Goal: Transaction & Acquisition: Purchase product/service

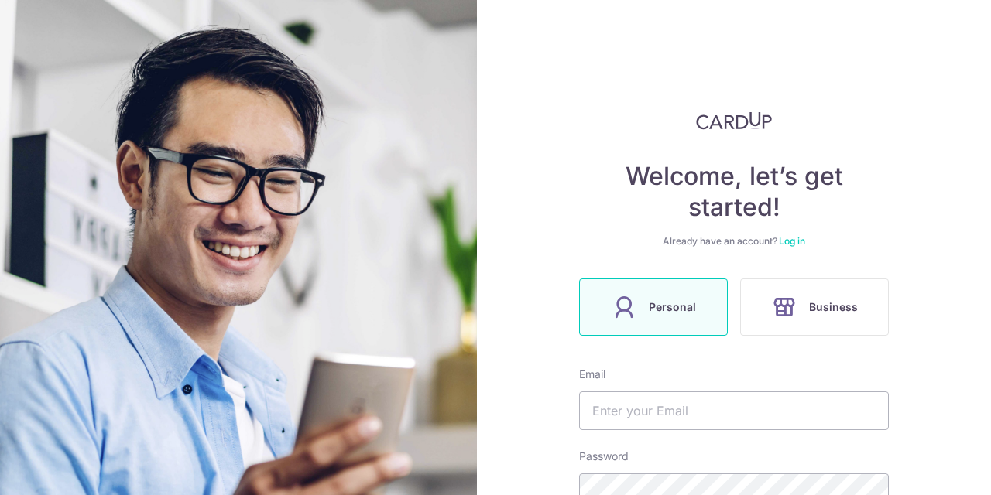
scroll to position [119, 0]
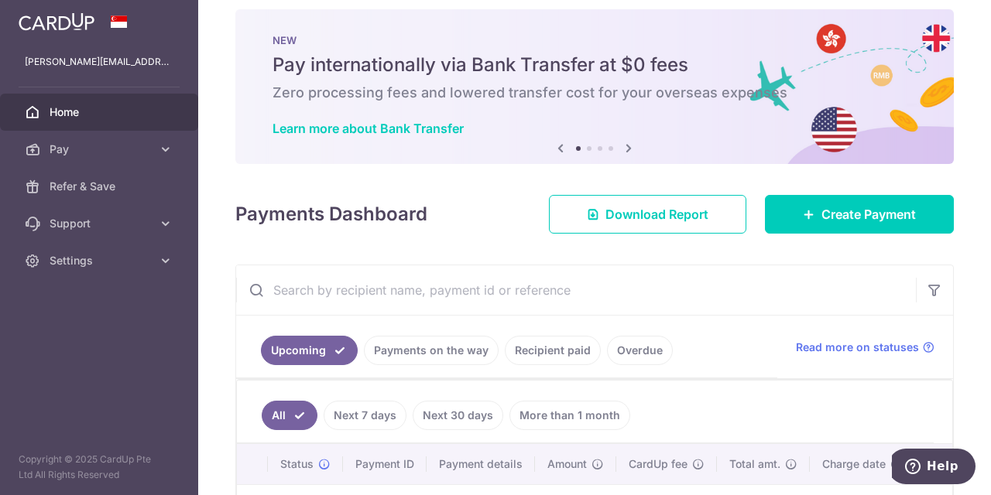
scroll to position [16, 0]
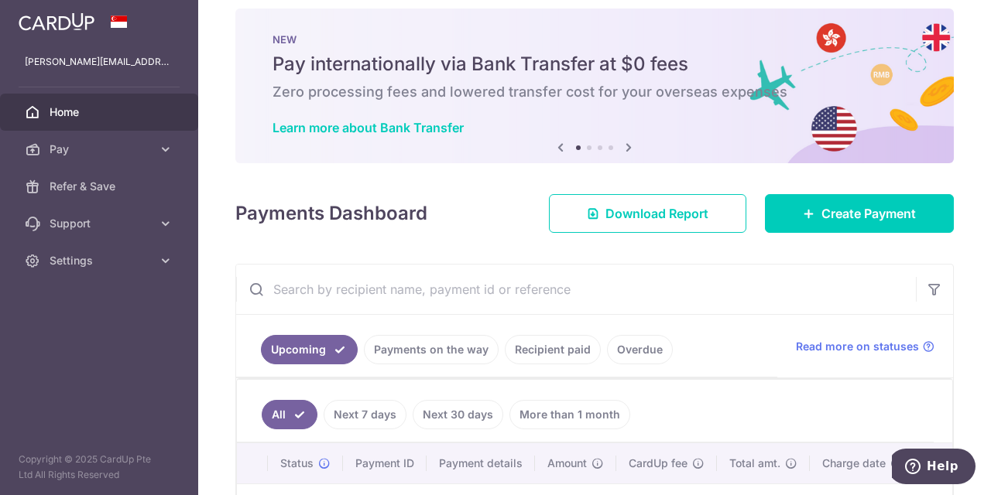
click at [75, 29] on img at bounding box center [57, 21] width 76 height 19
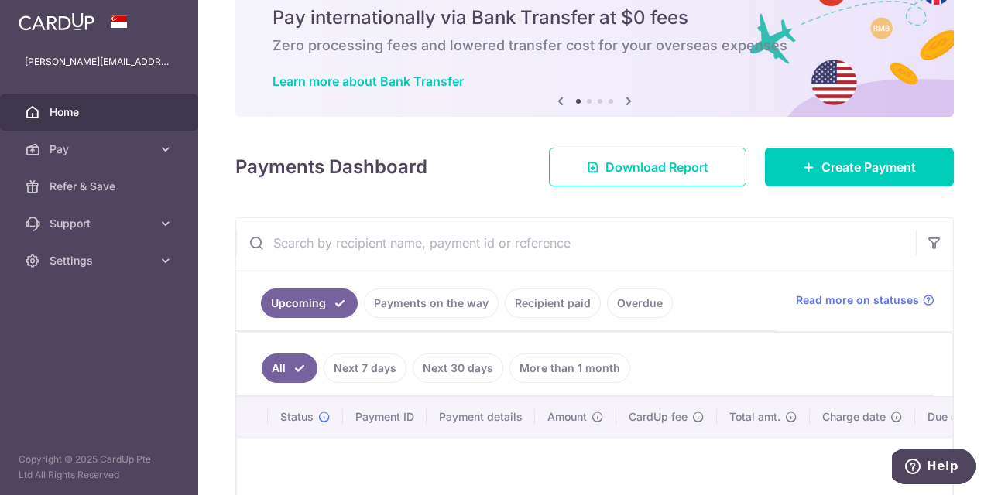
scroll to position [0, 0]
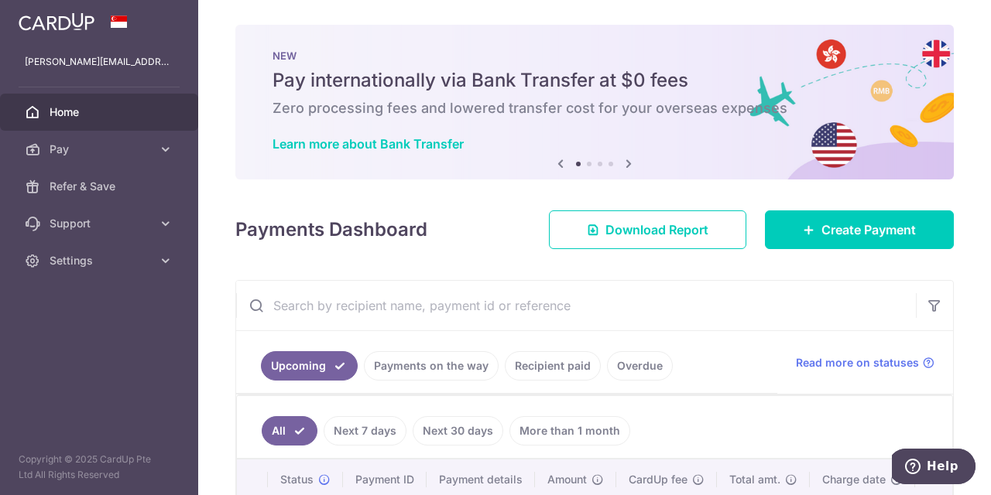
click at [625, 165] on icon at bounding box center [628, 163] width 19 height 19
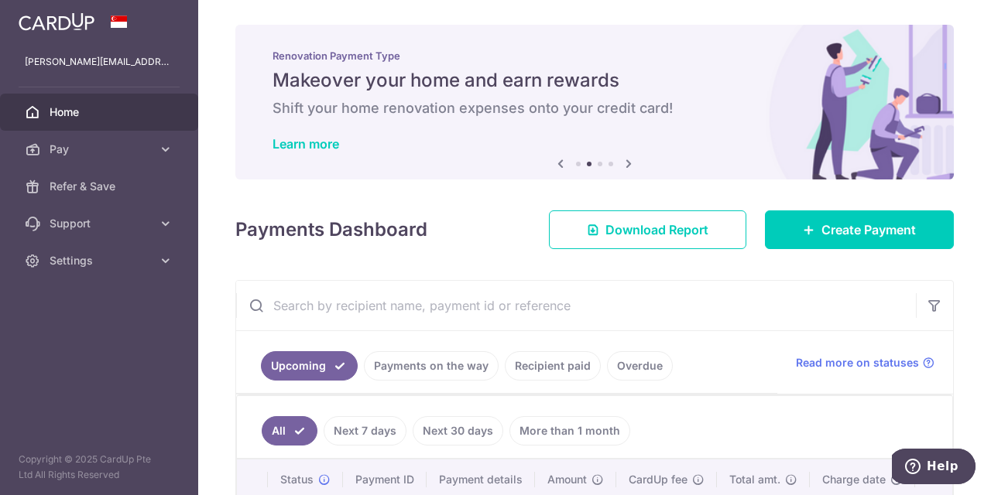
click at [625, 165] on icon at bounding box center [628, 163] width 19 height 19
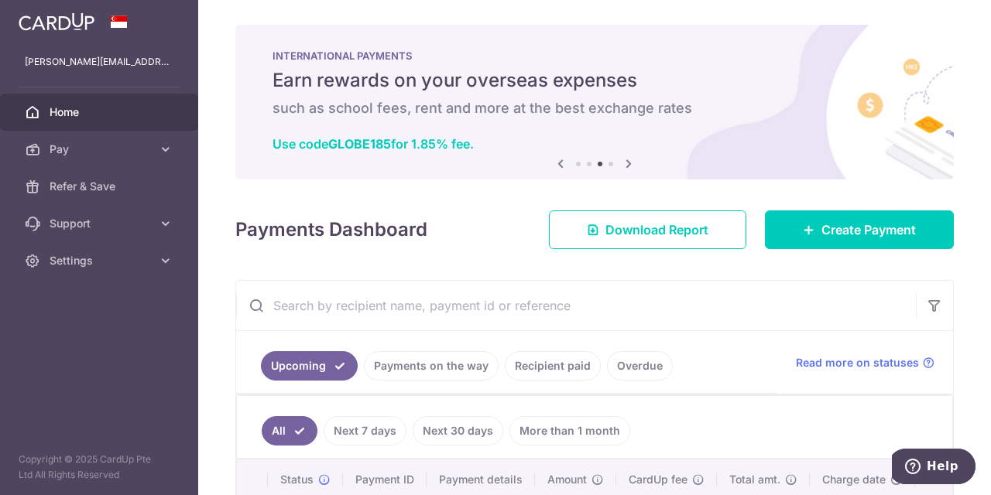
click at [625, 165] on icon at bounding box center [628, 163] width 19 height 19
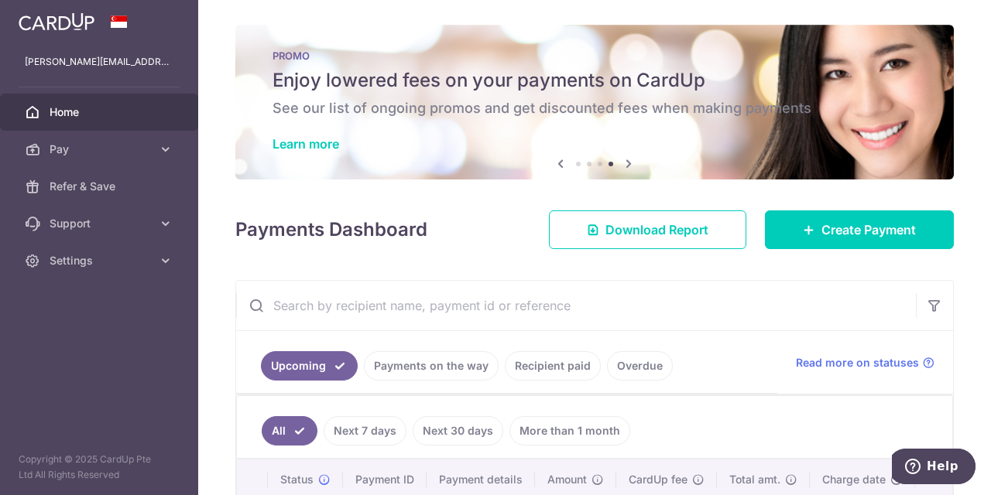
click at [625, 165] on icon at bounding box center [628, 163] width 19 height 19
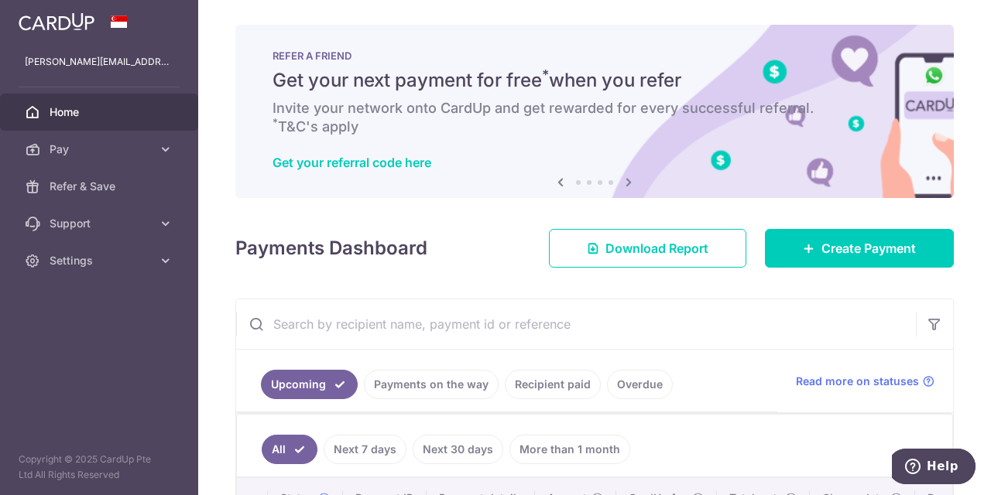
click at [625, 165] on div "Get your referral code here" at bounding box center [594, 162] width 644 height 15
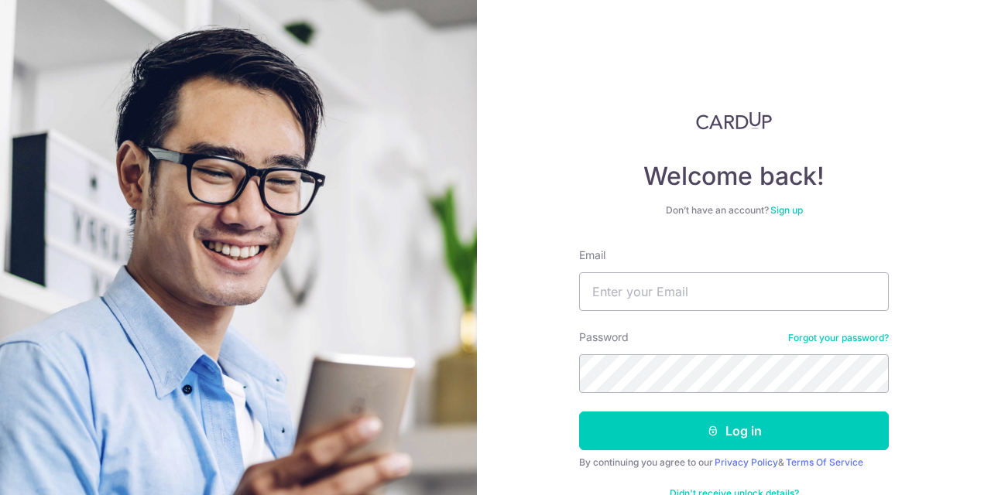
click at [701, 283] on input "Email" at bounding box center [734, 291] width 310 height 39
type input "mavis.pbp"
click at [820, 341] on link "Forgot your password?" at bounding box center [838, 338] width 101 height 12
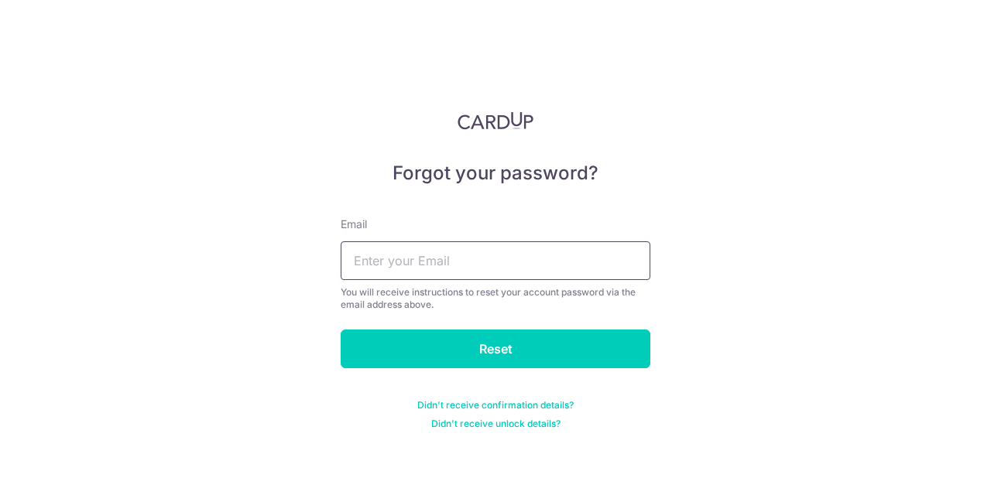
click at [361, 259] on input "text" at bounding box center [496, 261] width 310 height 39
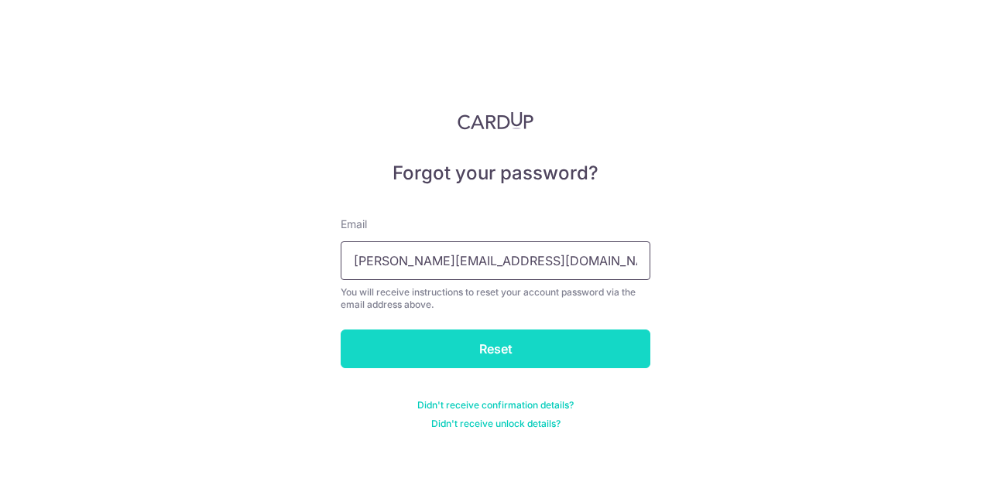
type input "[PERSON_NAME][EMAIL_ADDRESS][DOMAIN_NAME]"
click at [452, 344] on input "Reset" at bounding box center [496, 349] width 310 height 39
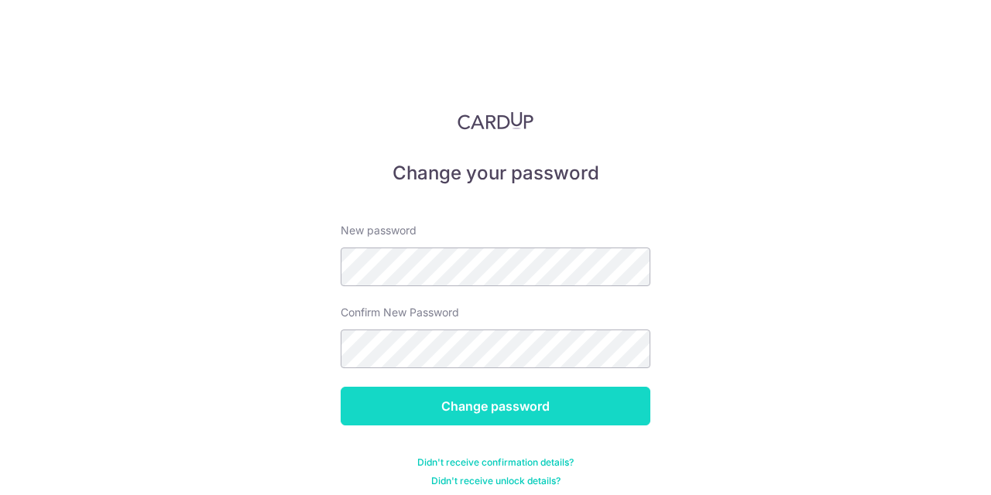
click at [458, 416] on input "Change password" at bounding box center [496, 406] width 310 height 39
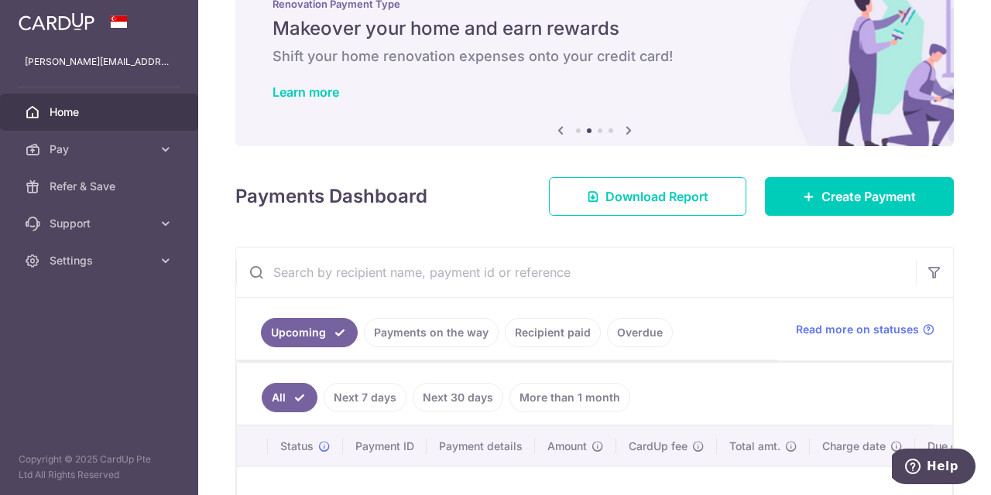
scroll to position [53, 0]
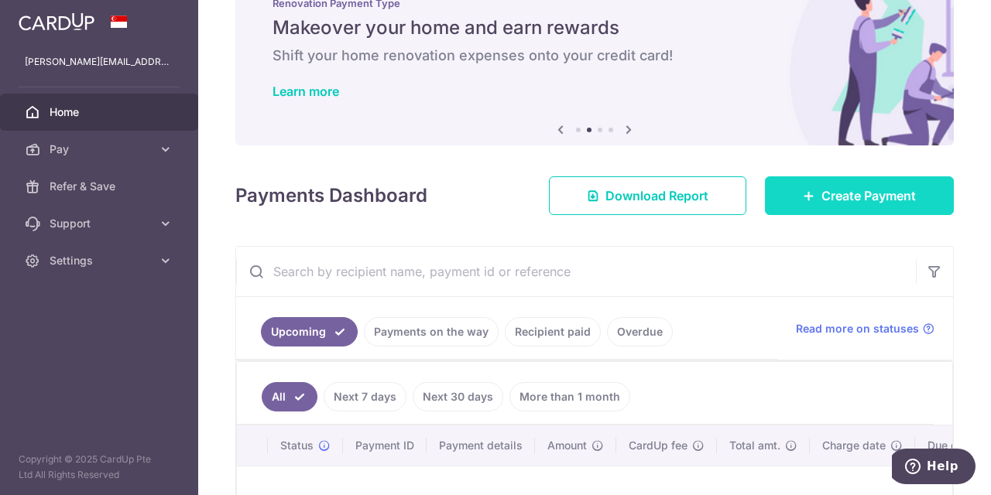
click at [858, 197] on span "Create Payment" at bounding box center [868, 196] width 94 height 19
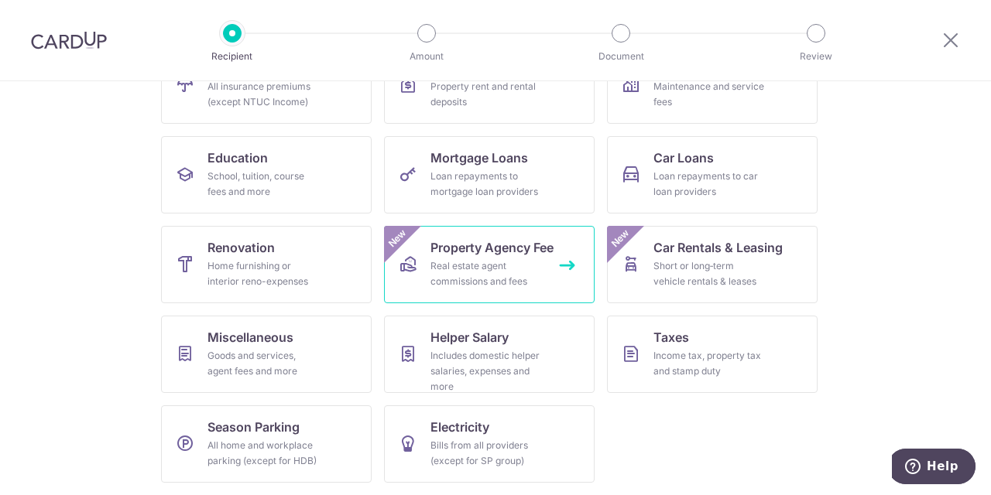
scroll to position [197, 0]
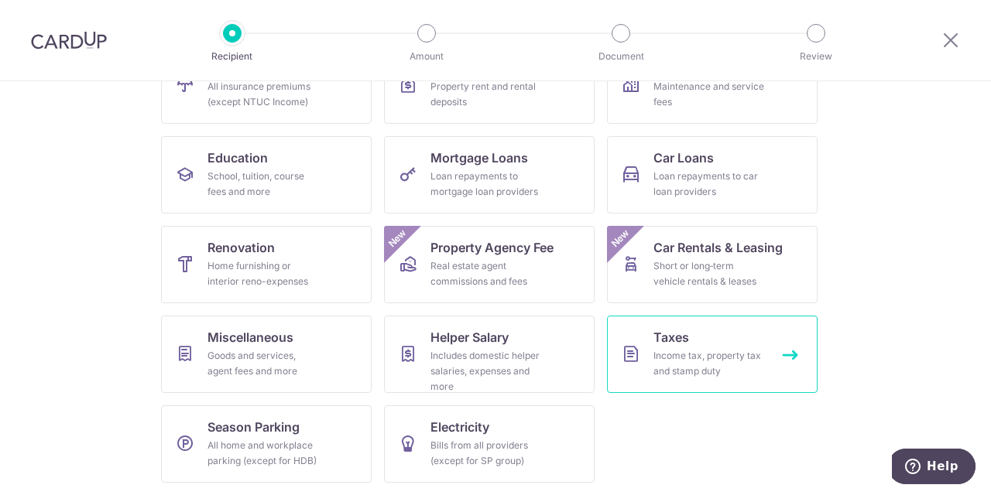
click at [686, 348] on div "Income tax, property tax and stamp duty" at bounding box center [708, 363] width 111 height 31
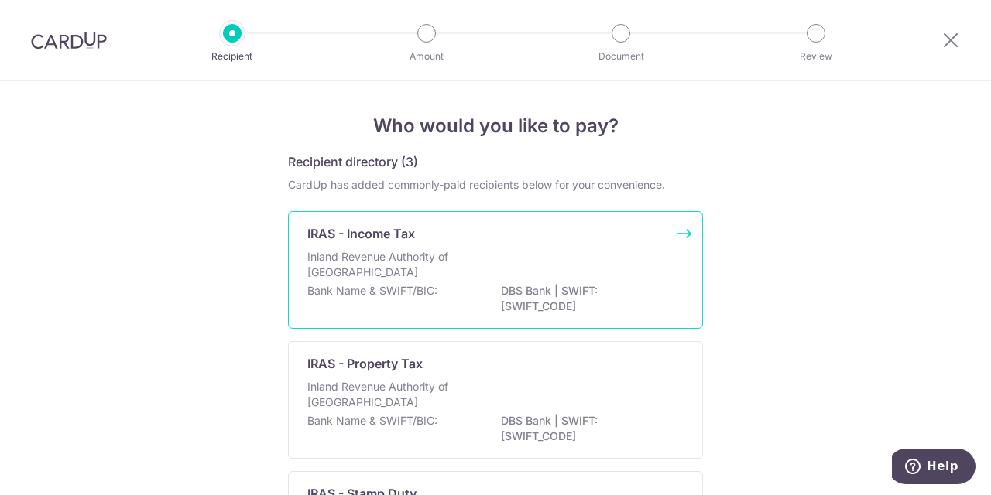
click at [581, 274] on div "Inland Revenue Authority of [GEOGRAPHIC_DATA]" at bounding box center [495, 266] width 376 height 34
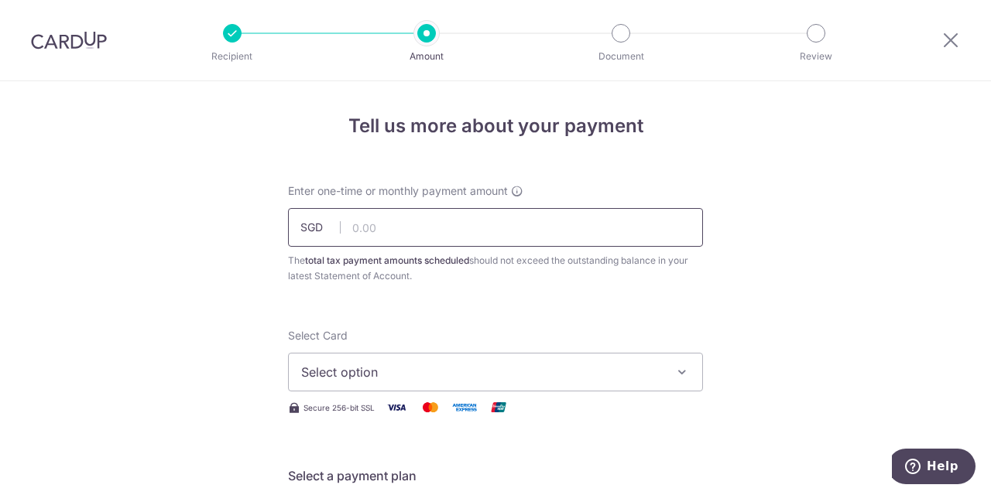
click at [392, 228] on input "text" at bounding box center [495, 227] width 415 height 39
type input "1,077.03"
click at [503, 367] on span "Select option" at bounding box center [481, 372] width 361 height 19
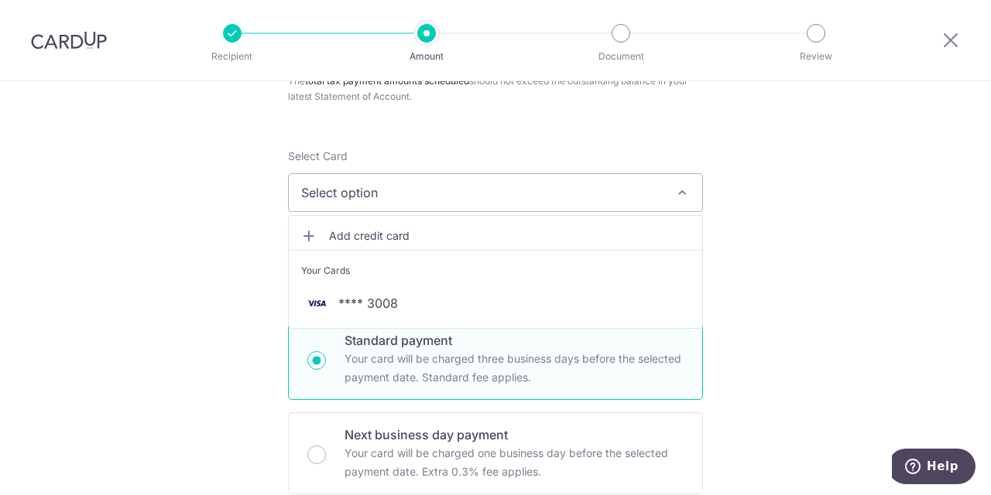
scroll to position [182, 0]
click at [370, 230] on span "Add credit card" at bounding box center [509, 233] width 361 height 15
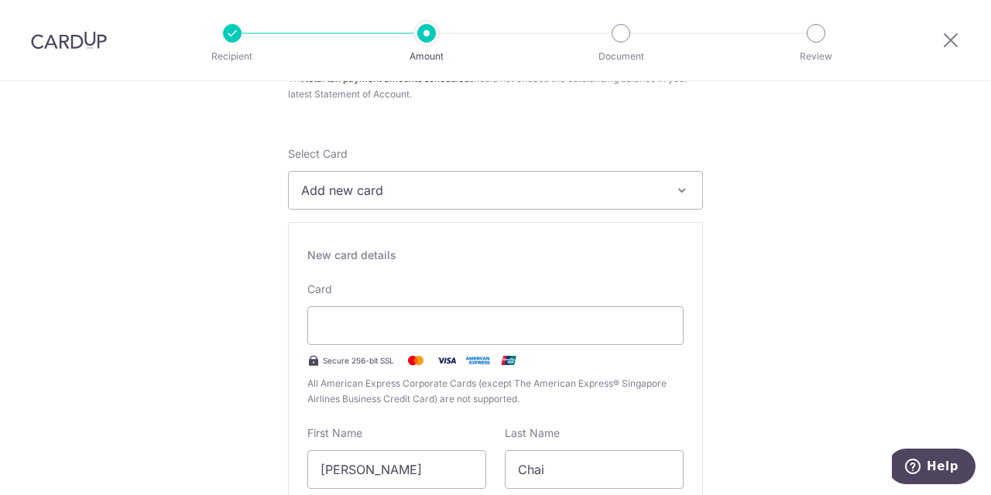
scroll to position [0, 0]
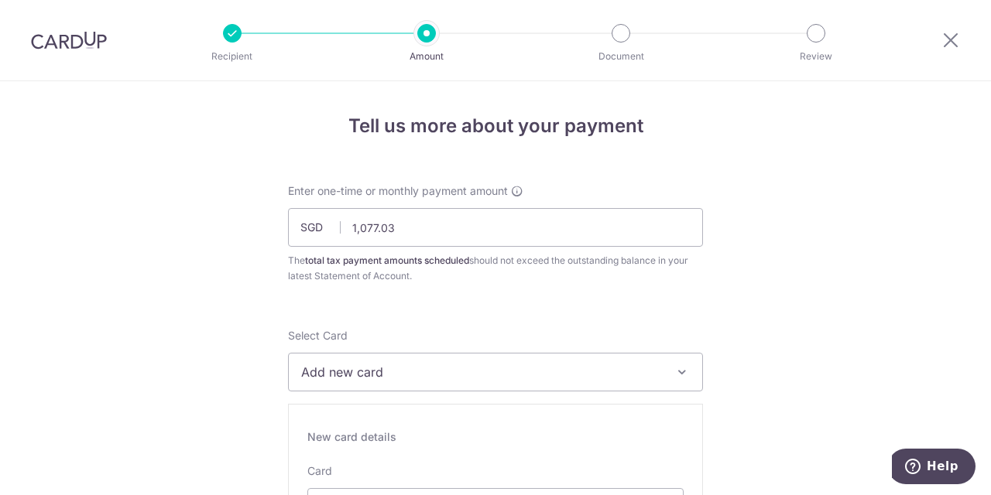
click at [79, 40] on img at bounding box center [69, 40] width 76 height 19
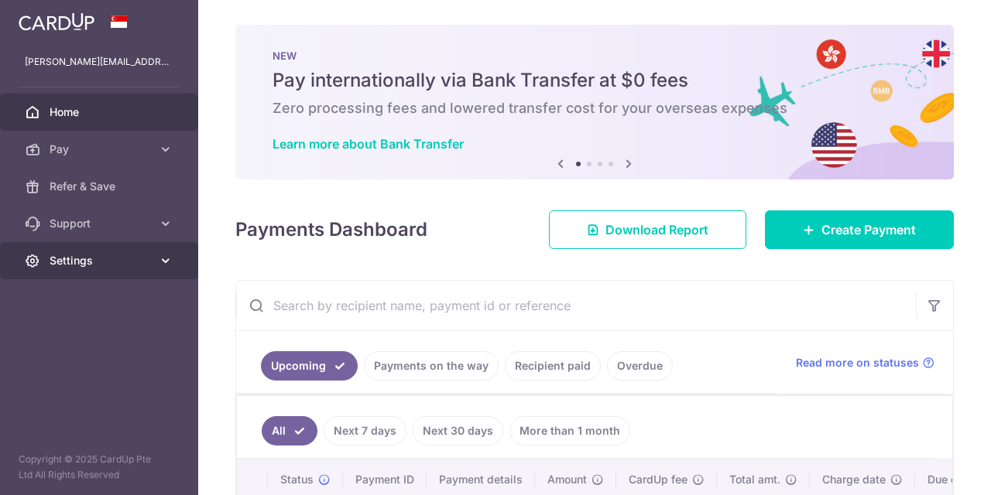
click at [143, 261] on span "Settings" at bounding box center [101, 260] width 102 height 15
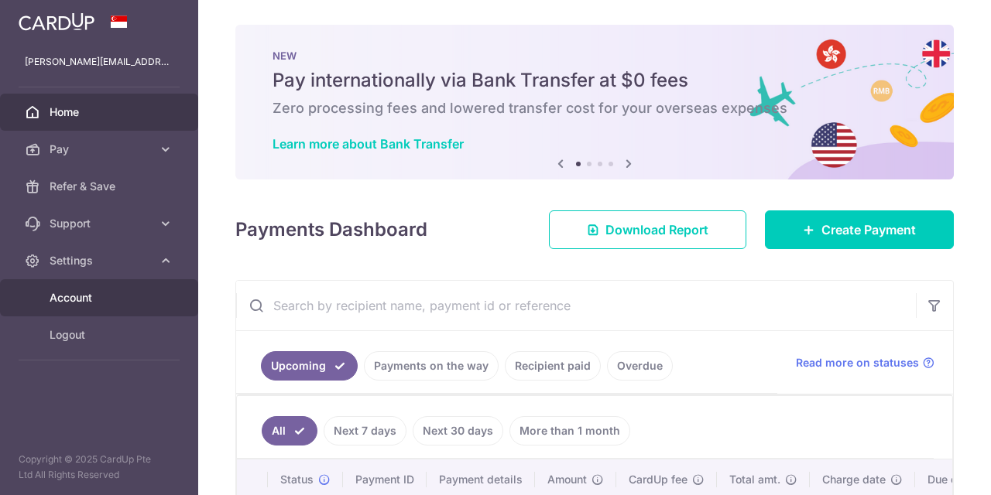
click at [74, 307] on link "Account" at bounding box center [99, 297] width 198 height 37
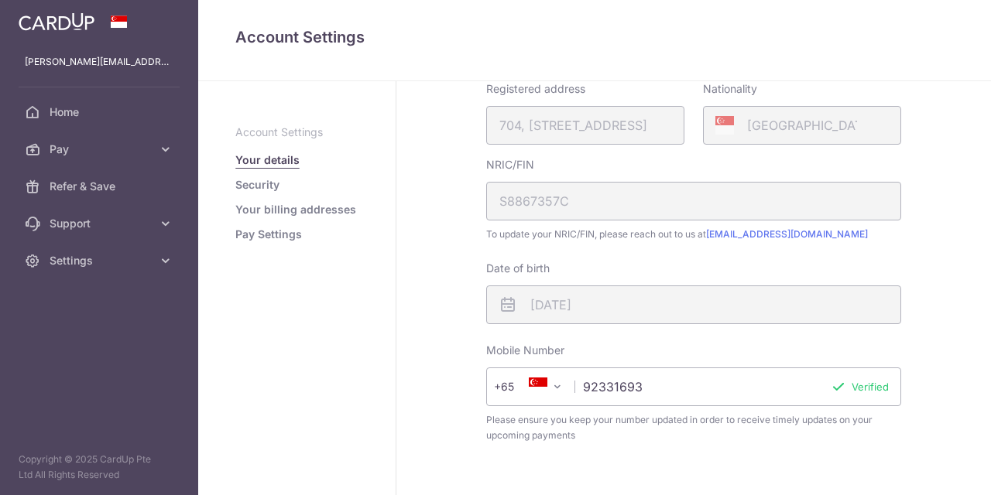
scroll to position [279, 0]
click at [257, 206] on link "Your billing addresses" at bounding box center [295, 209] width 121 height 15
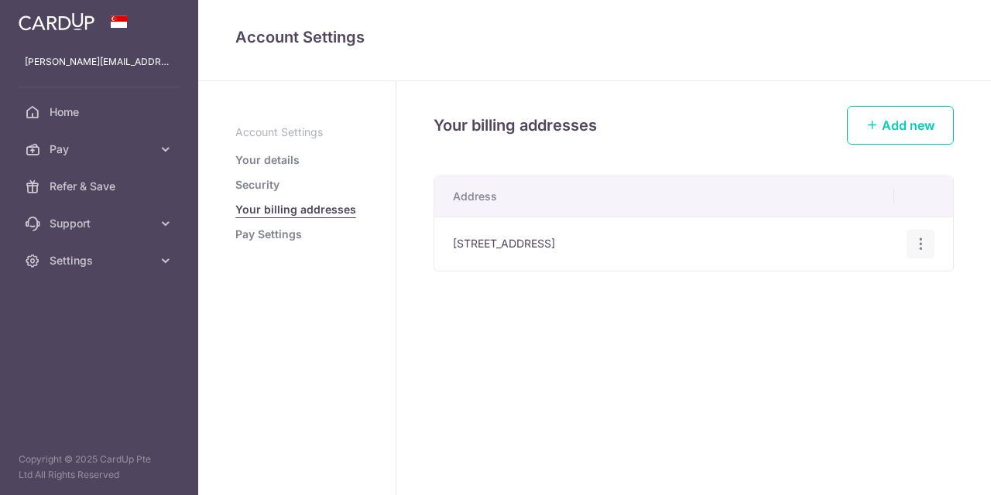
click at [922, 238] on icon "button" at bounding box center [921, 244] width 16 height 16
click at [848, 290] on span "Edit address" at bounding box center [868, 287] width 105 height 19
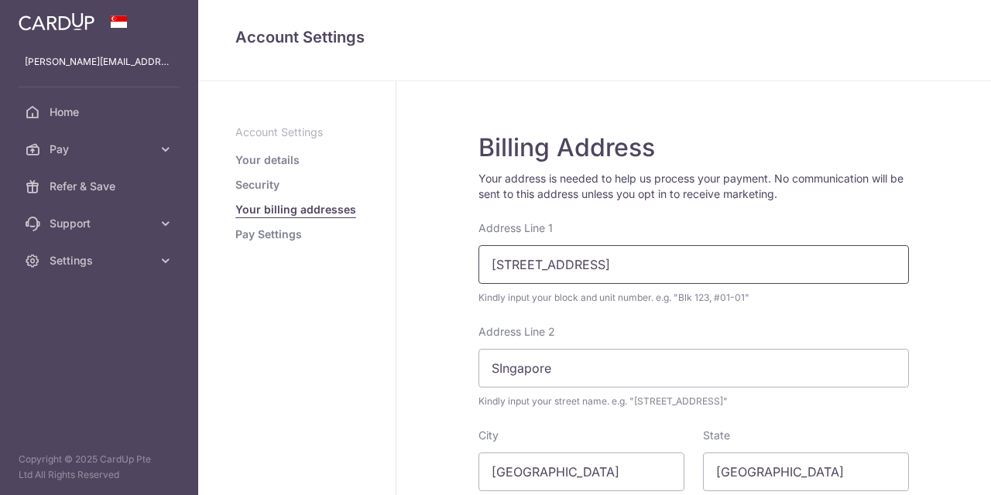
drag, startPoint x: 628, startPoint y: 266, endPoint x: 425, endPoint y: 251, distance: 203.4
click at [425, 251] on div "Billing Address Your address is needed to help us process your payment. No comm…" at bounding box center [693, 401] width 595 height 641
click at [752, 266] on input "290D Bukit Batok East Avenue 3, #10-233" at bounding box center [693, 264] width 430 height 39
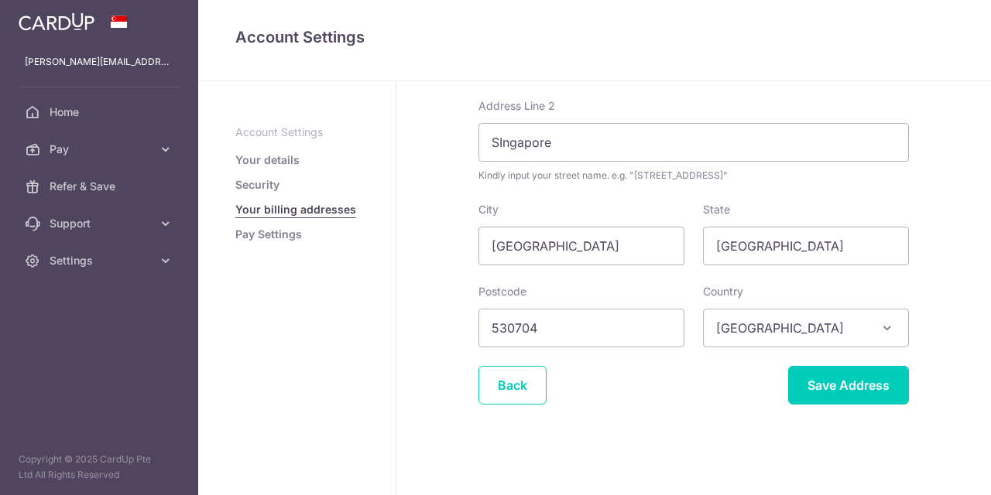
scroll to position [227, 0]
type input "290D Bukit Batok East Avenue 3, #17-374"
click at [557, 327] on input "530704" at bounding box center [581, 327] width 206 height 39
type input "5"
type input "651290"
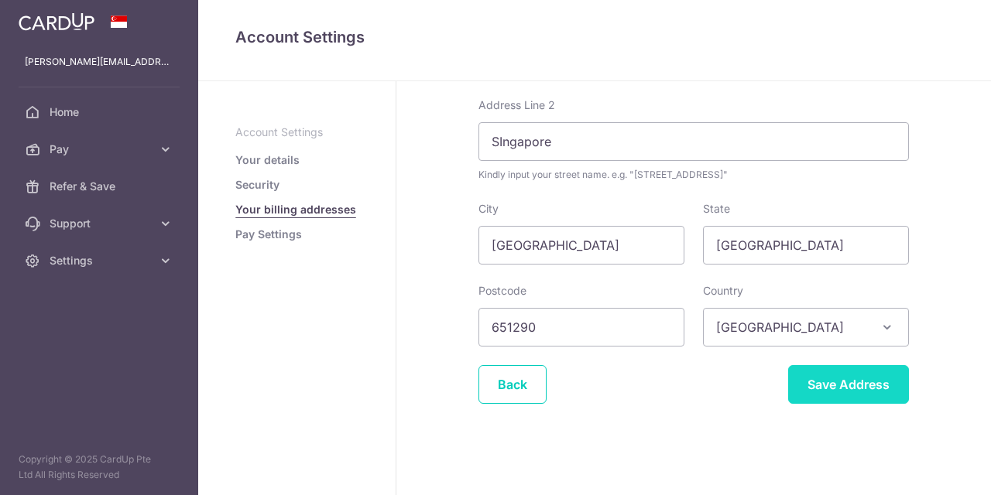
click at [817, 386] on input "Save Address" at bounding box center [848, 384] width 121 height 39
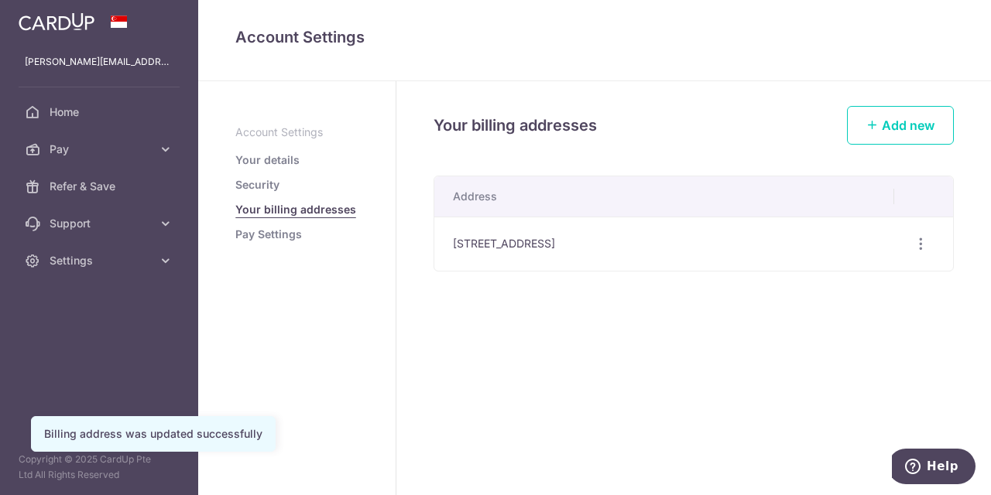
click at [262, 165] on link "Your details" at bounding box center [267, 159] width 64 height 15
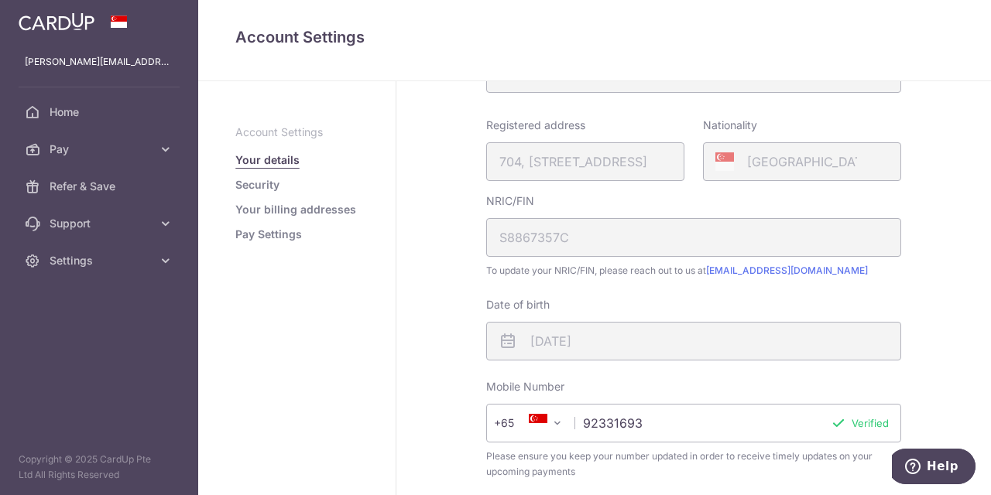
scroll to position [228, 0]
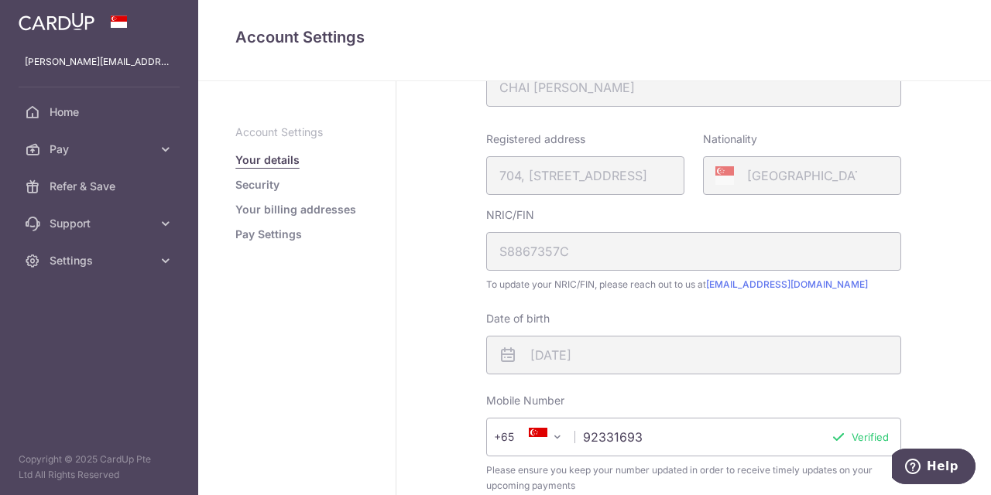
click at [264, 232] on link "Pay Settings" at bounding box center [268, 234] width 67 height 15
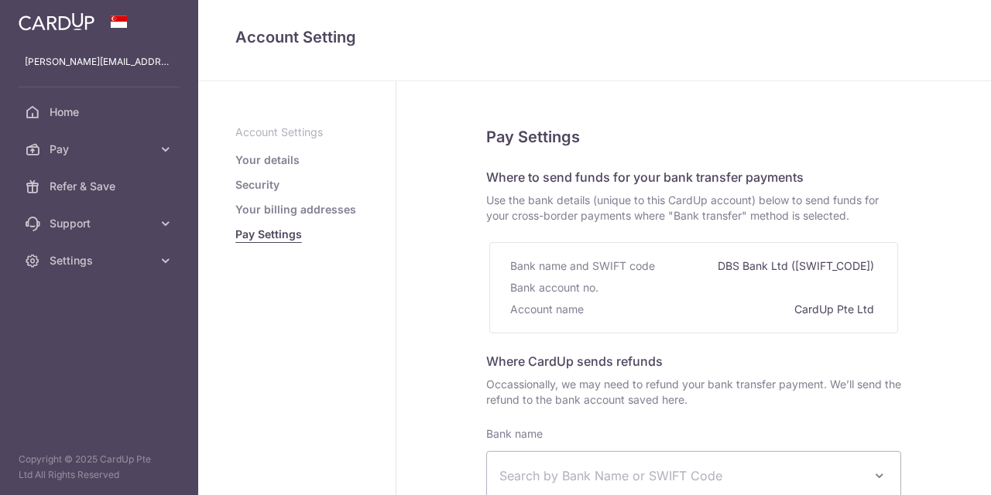
select select
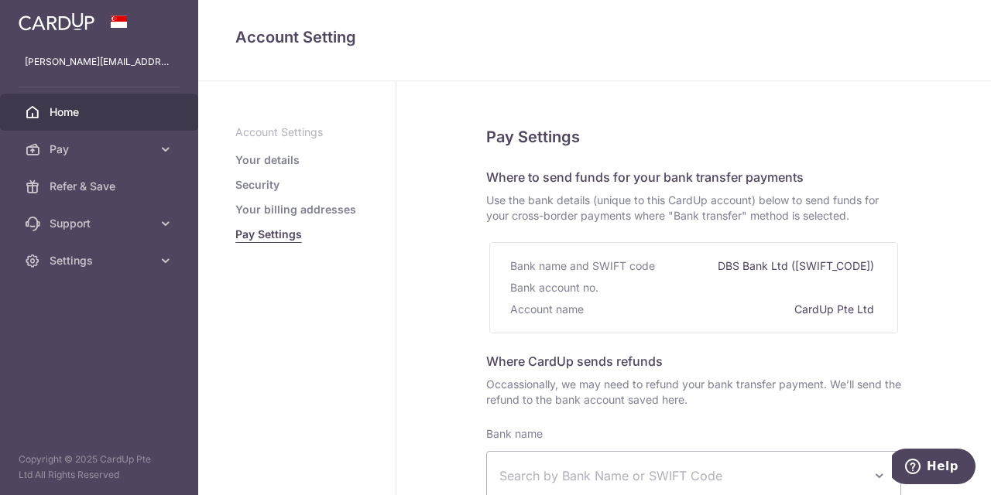
click at [70, 111] on span "Home" at bounding box center [101, 112] width 102 height 15
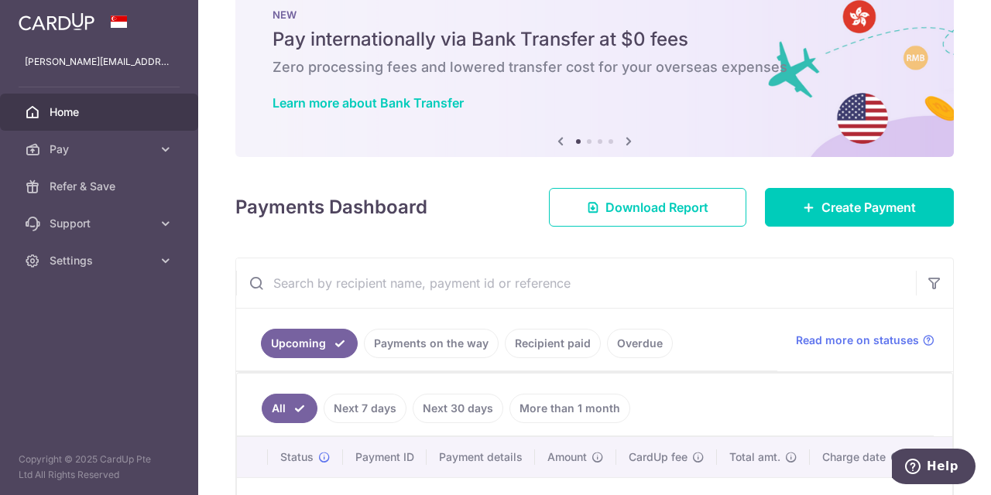
scroll to position [29, 0]
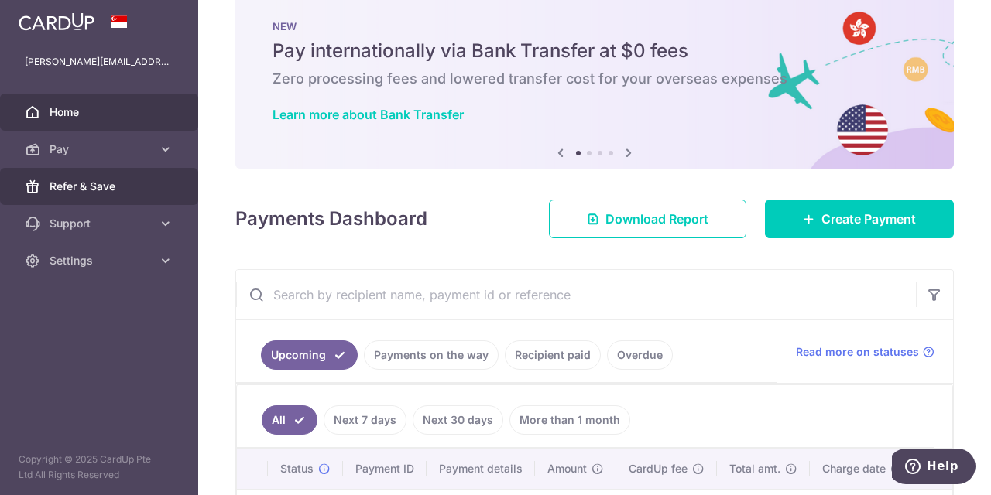
click at [107, 192] on span "Refer & Save" at bounding box center [101, 186] width 102 height 15
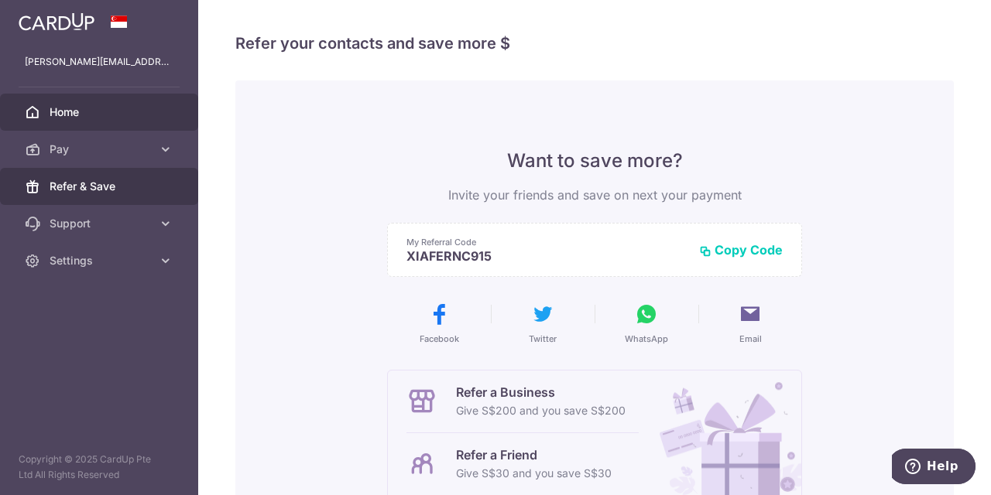
click at [69, 119] on span "Home" at bounding box center [101, 112] width 102 height 15
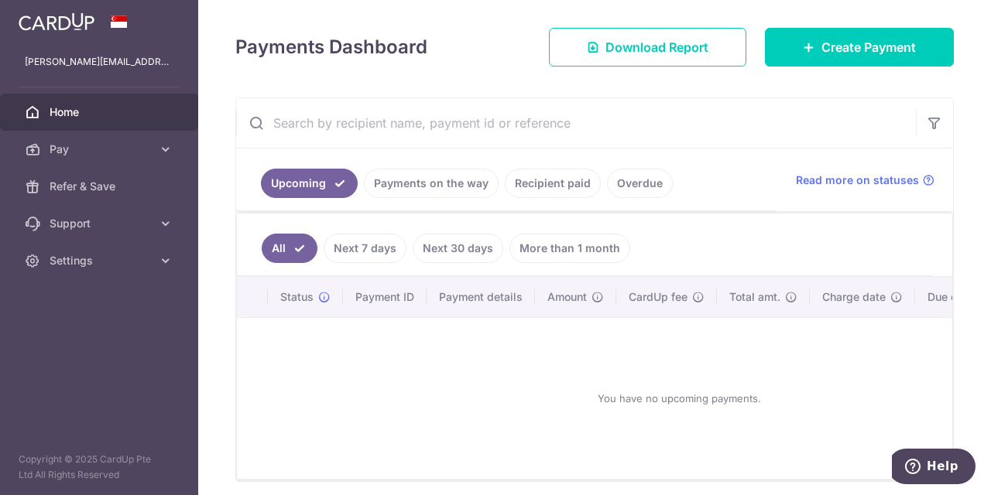
scroll to position [211, 0]
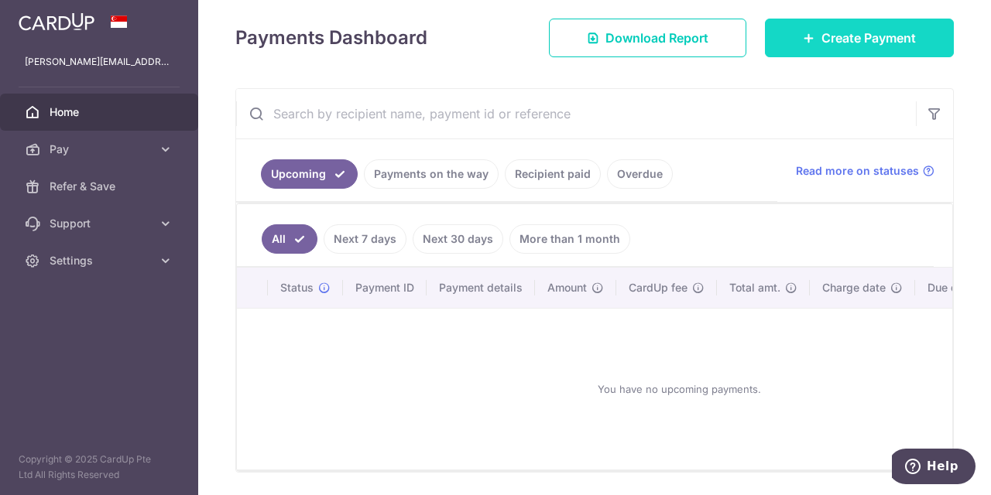
click at [841, 31] on span "Create Payment" at bounding box center [868, 38] width 94 height 19
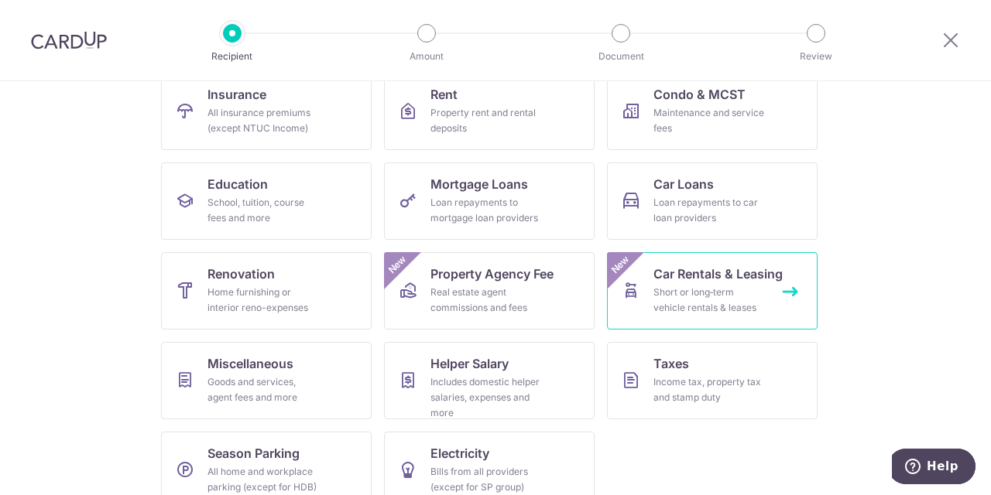
scroll to position [197, 0]
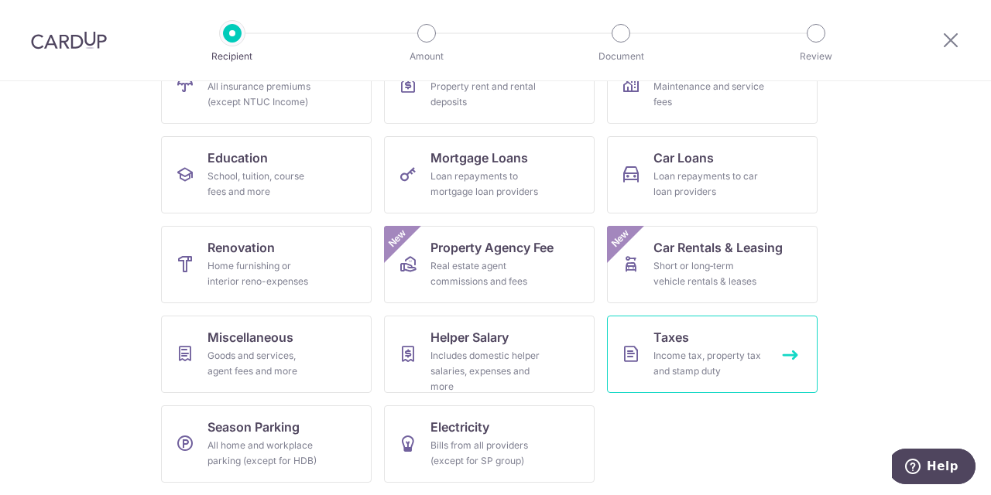
click at [687, 368] on div "Income tax, property tax and stamp duty" at bounding box center [708, 363] width 111 height 31
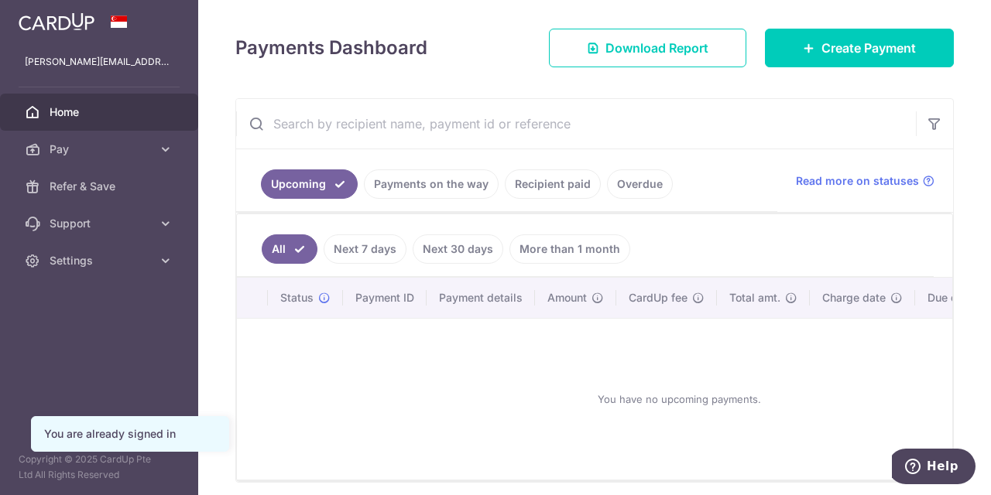
scroll to position [211, 0]
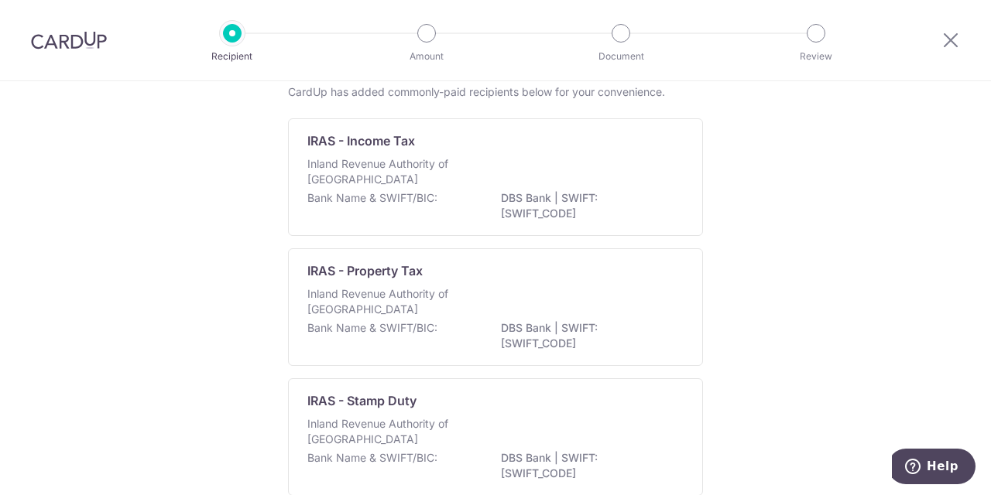
scroll to position [94, 0]
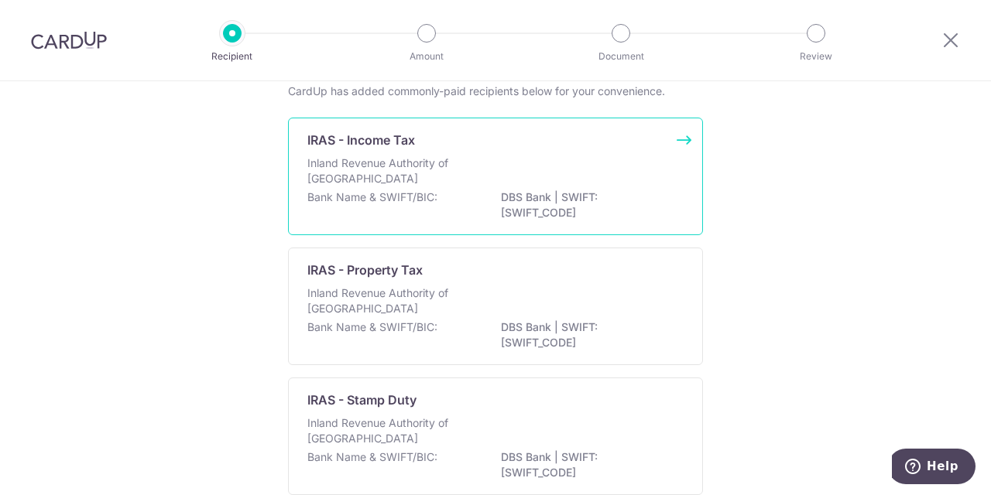
click at [591, 159] on div "Inland Revenue Authority of Singapore" at bounding box center [495, 173] width 376 height 34
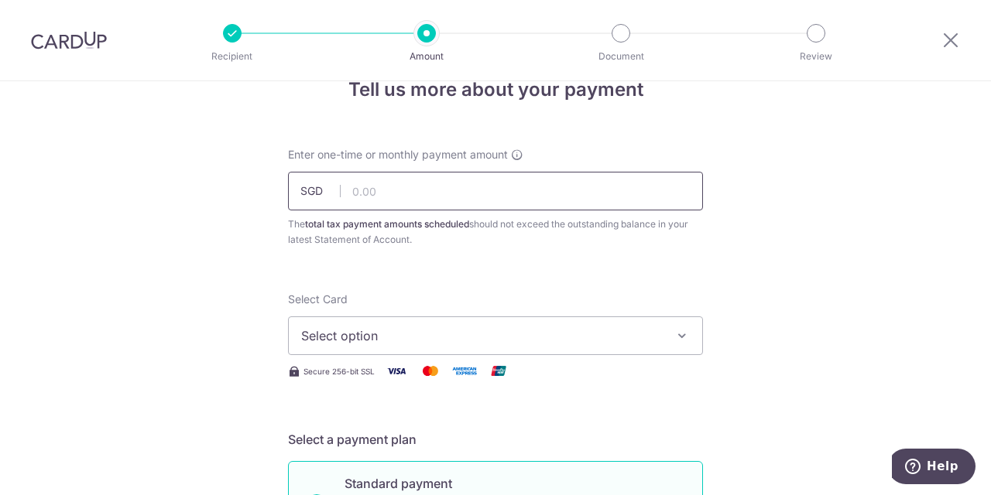
click at [428, 191] on input "text" at bounding box center [495, 191] width 415 height 39
type input "1,077.03"
click at [485, 328] on span "Select option" at bounding box center [481, 336] width 361 height 19
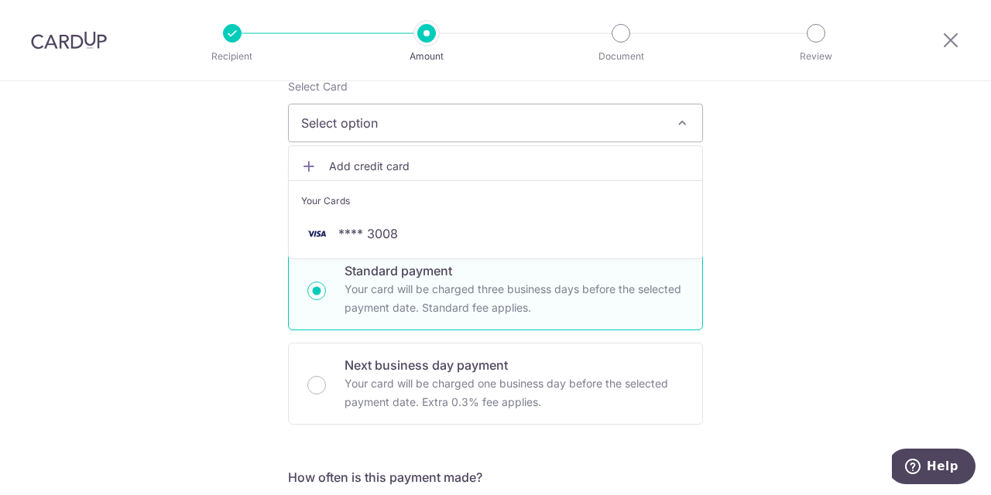
scroll to position [255, 0]
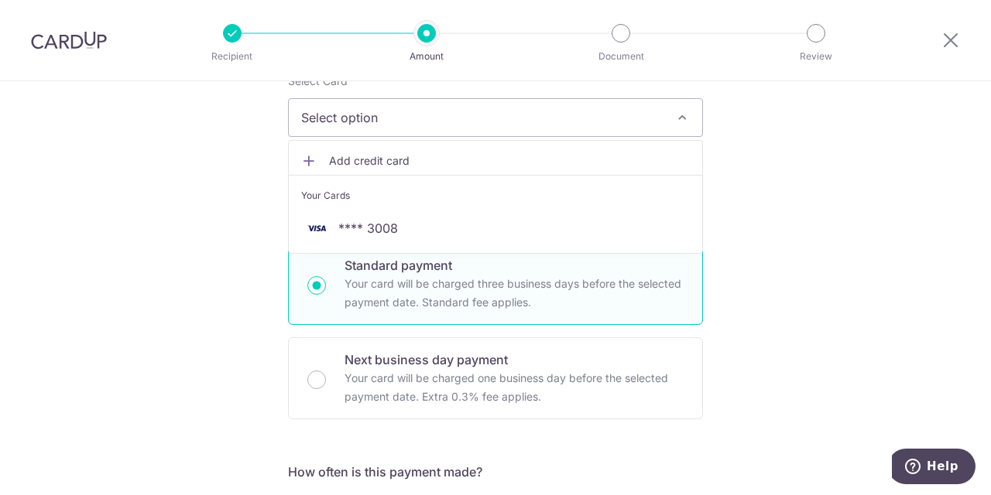
click at [372, 159] on span "Add credit card" at bounding box center [509, 160] width 361 height 15
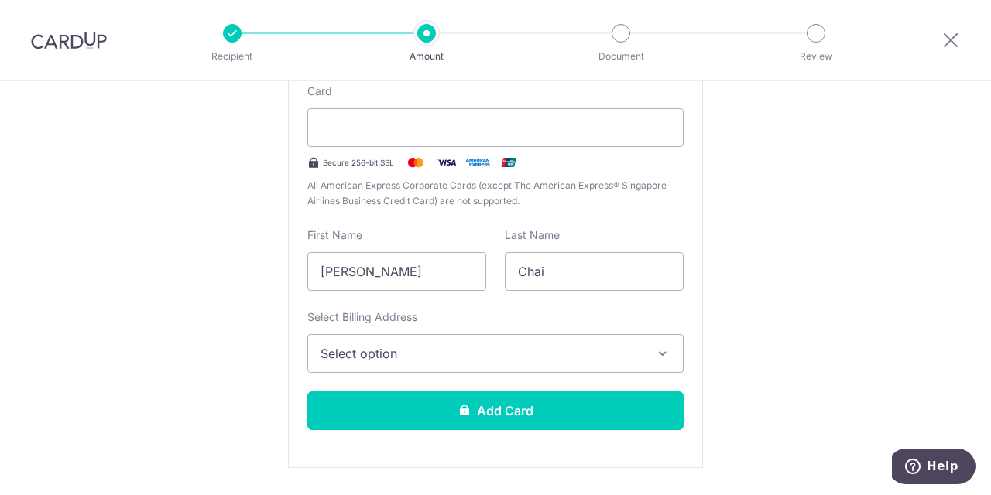
scroll to position [402, 0]
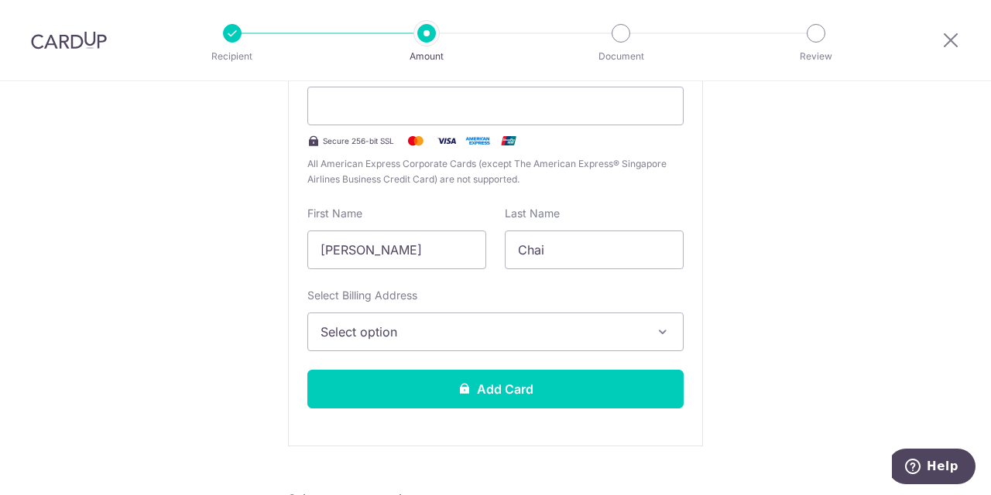
click at [540, 333] on span "Select option" at bounding box center [481, 332] width 322 height 19
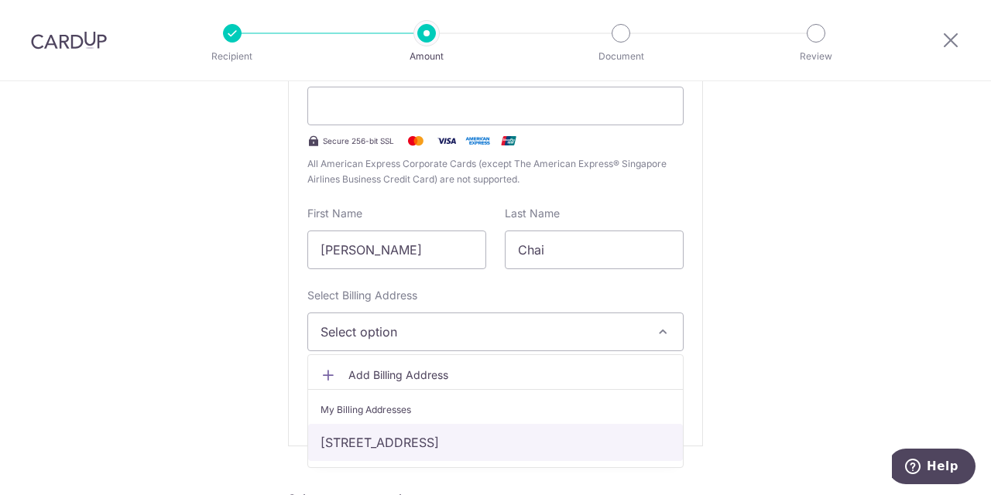
click at [509, 440] on link "[STREET_ADDRESS]" at bounding box center [495, 442] width 375 height 37
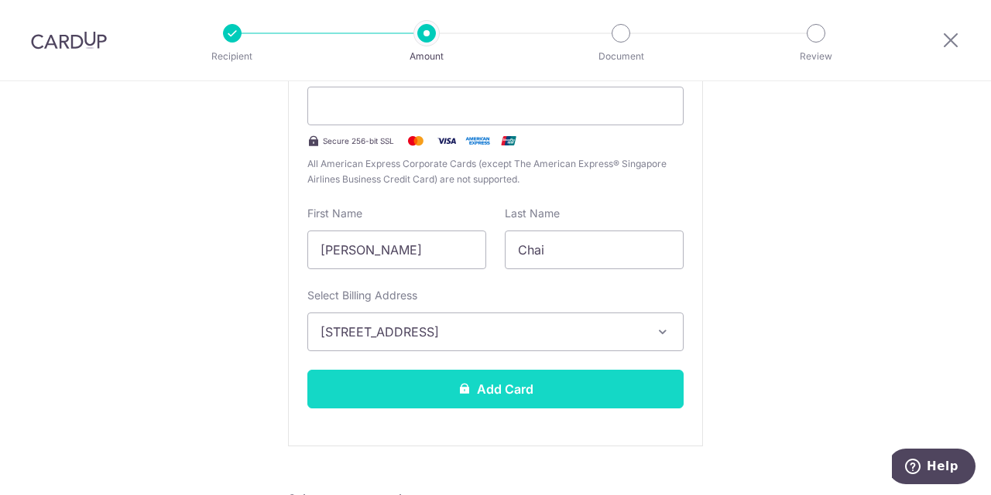
click at [527, 399] on button "Add Card" at bounding box center [495, 389] width 376 height 39
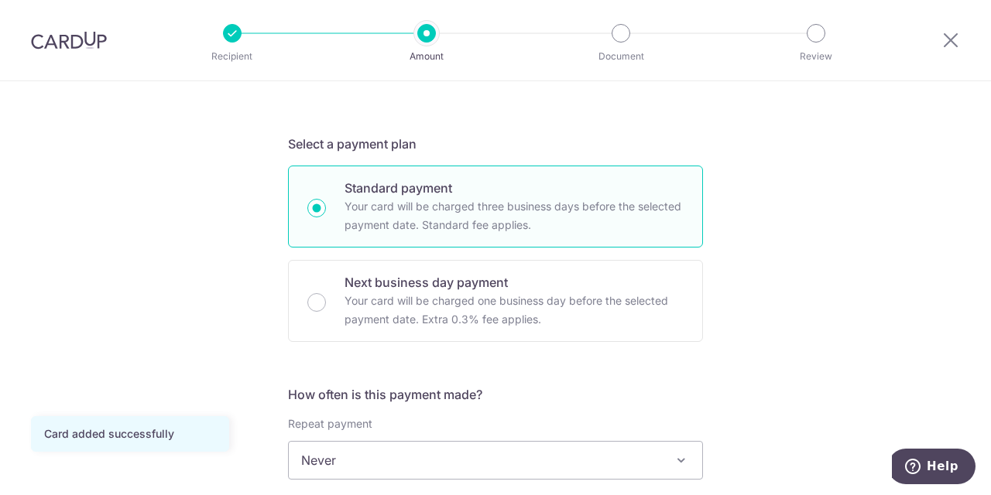
scroll to position [453, 0]
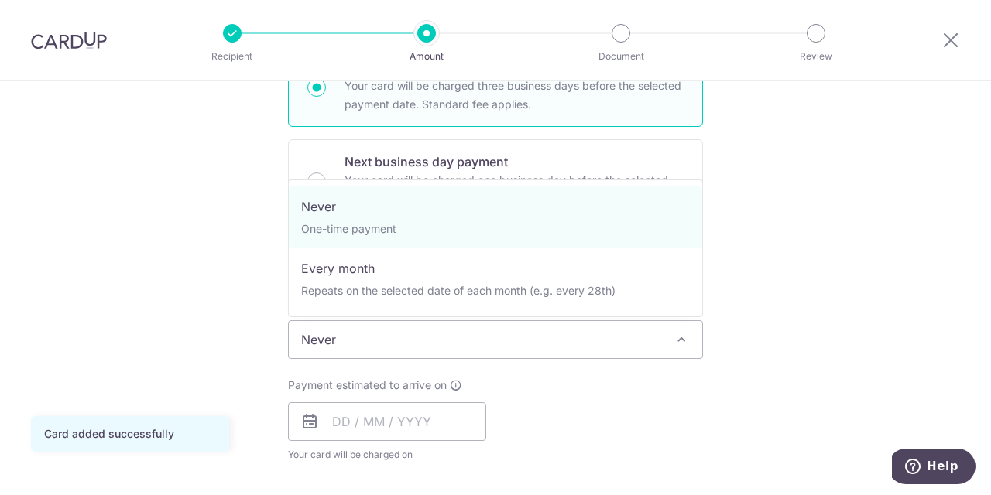
click at [555, 336] on span "Never" at bounding box center [495, 339] width 413 height 37
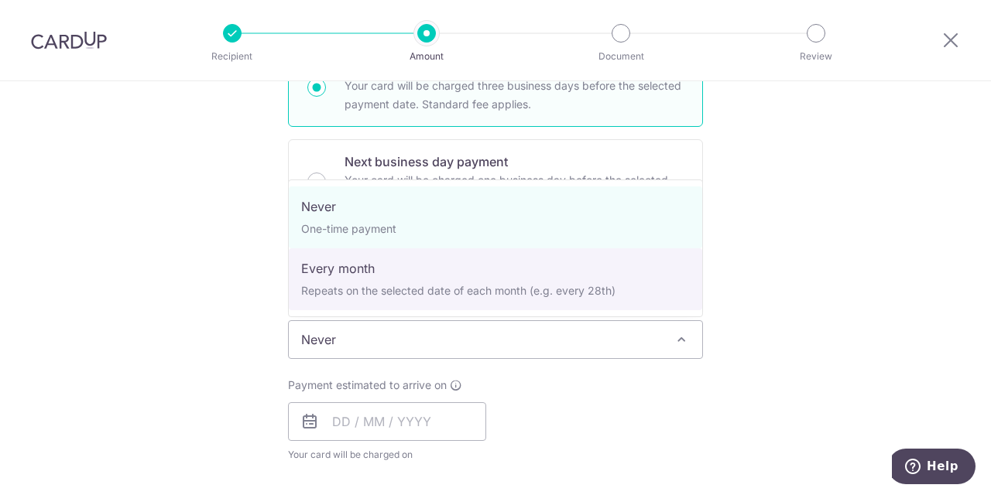
select select "3"
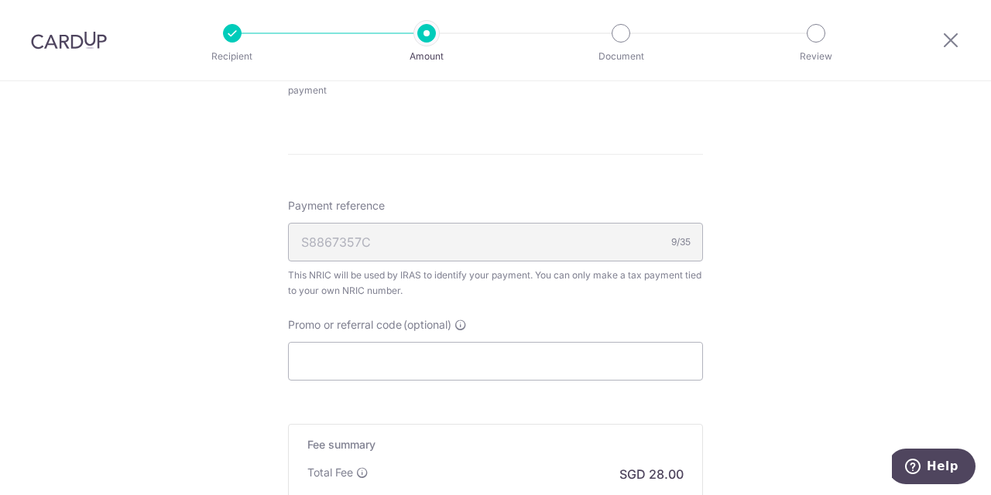
scroll to position [1001, 0]
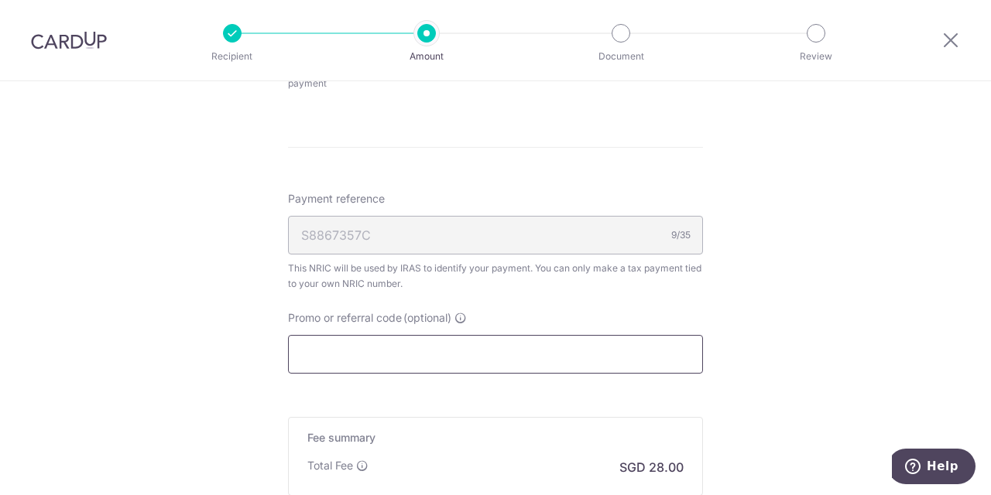
click at [376, 348] on input "Promo or referral code (optional)" at bounding box center [495, 354] width 415 height 39
paste input "25AMEX21"
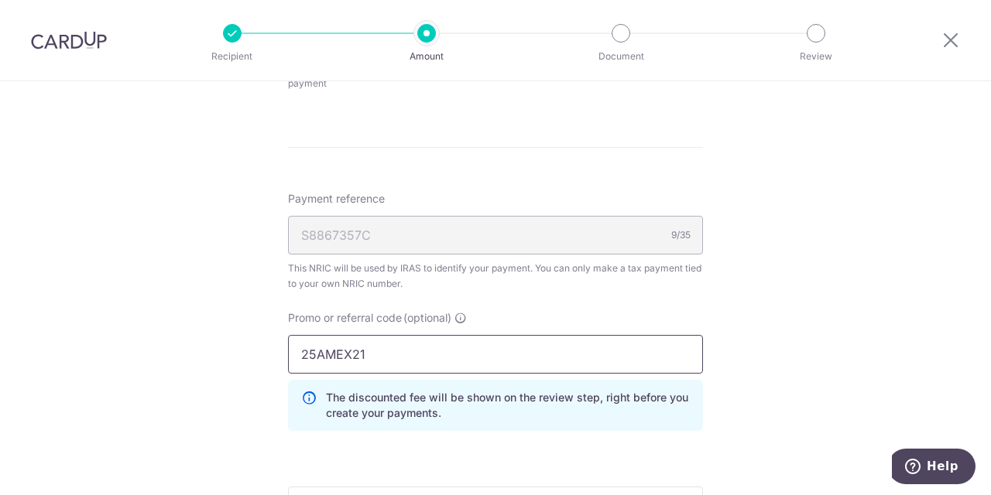
type input "25AMEX21"
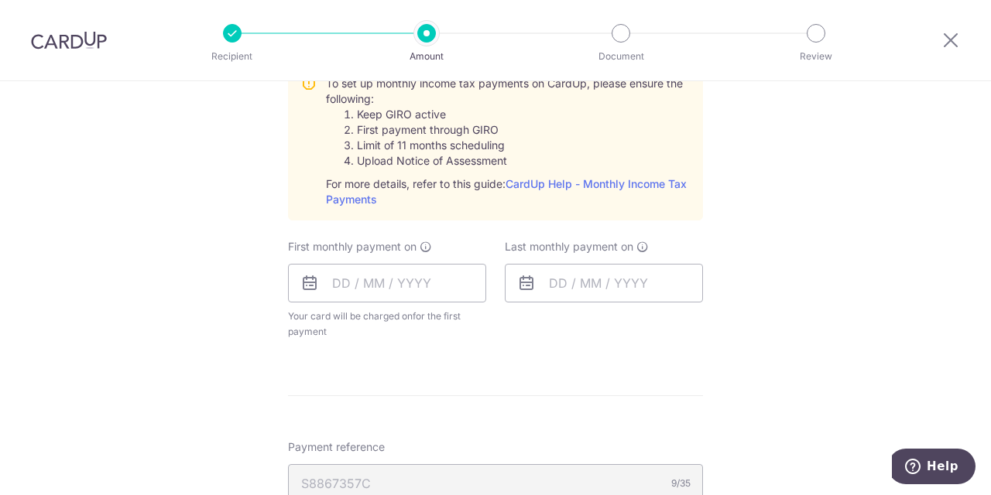
scroll to position [752, 0]
click at [927, 468] on span "Help" at bounding box center [916, 466] width 22 height 15
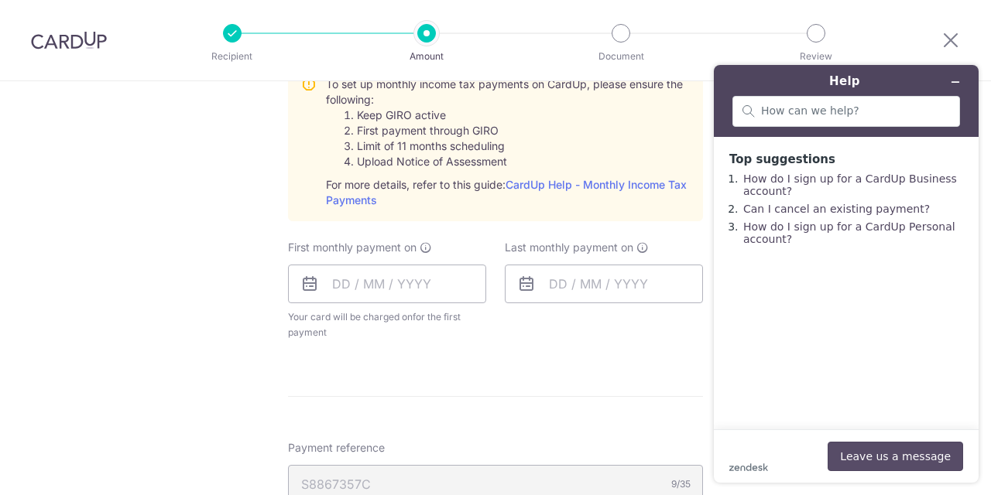
click at [889, 454] on button "Leave us a message" at bounding box center [895, 456] width 135 height 29
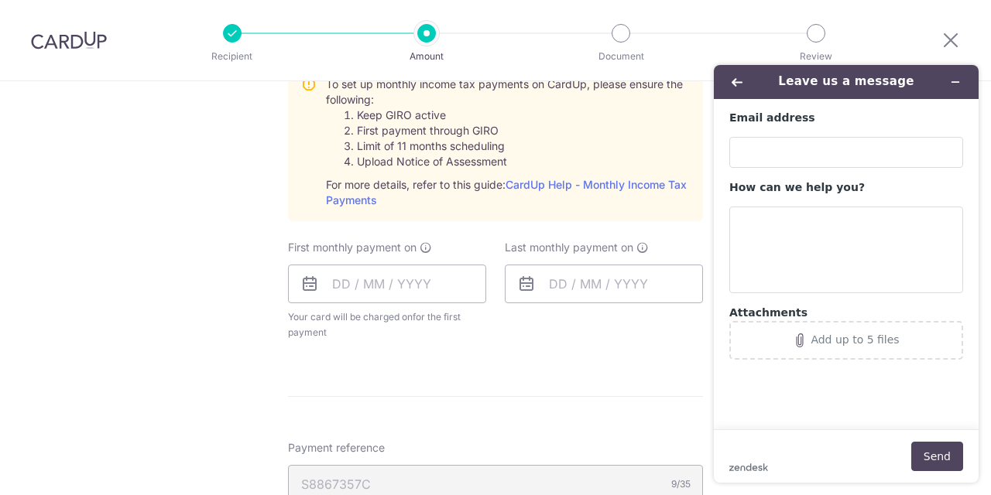
click at [147, 204] on div "Tell us more about your payment Enter one-time or monthly payment amount SGD 1,…" at bounding box center [495, 172] width 991 height 1684
click at [736, 81] on icon "Back" at bounding box center [737, 82] width 11 height 11
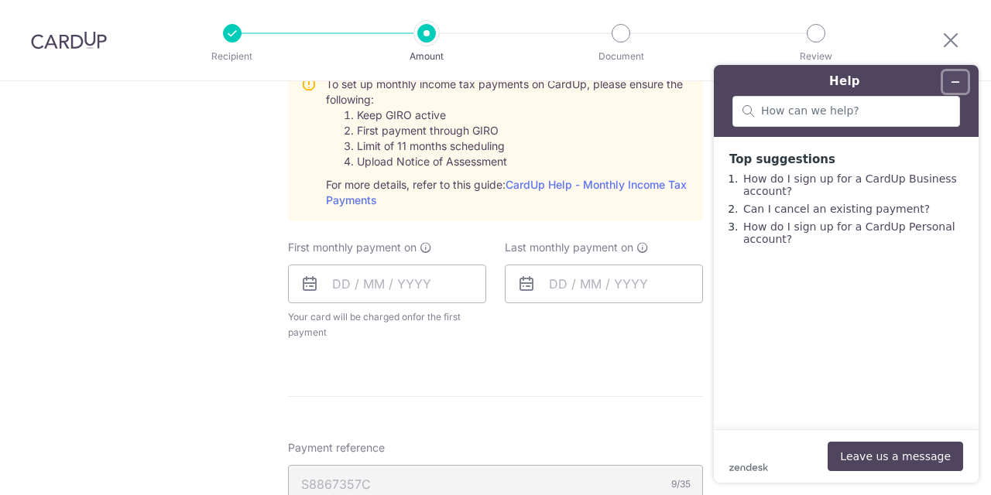
click at [952, 82] on icon "Minimize widget" at bounding box center [955, 82] width 7 height 0
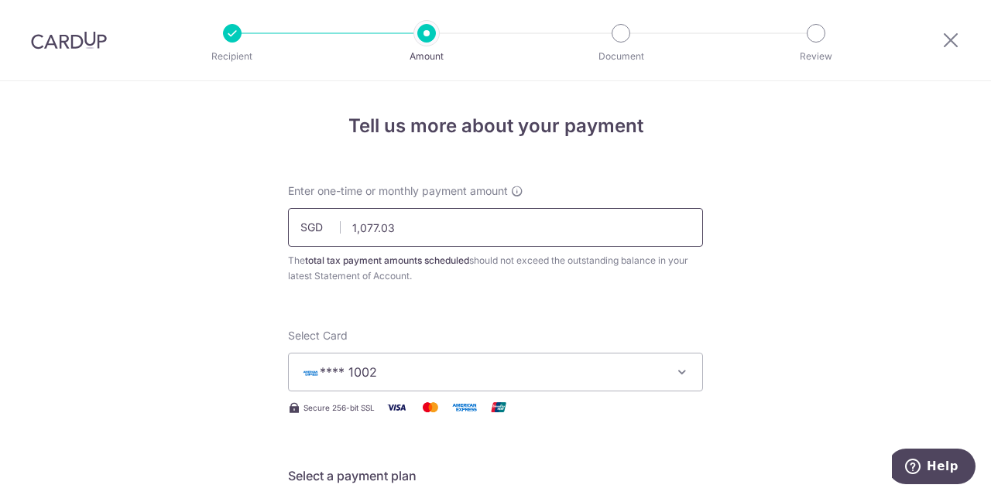
click at [414, 219] on input "1,077.03" at bounding box center [495, 227] width 415 height 39
type input "1,000.00"
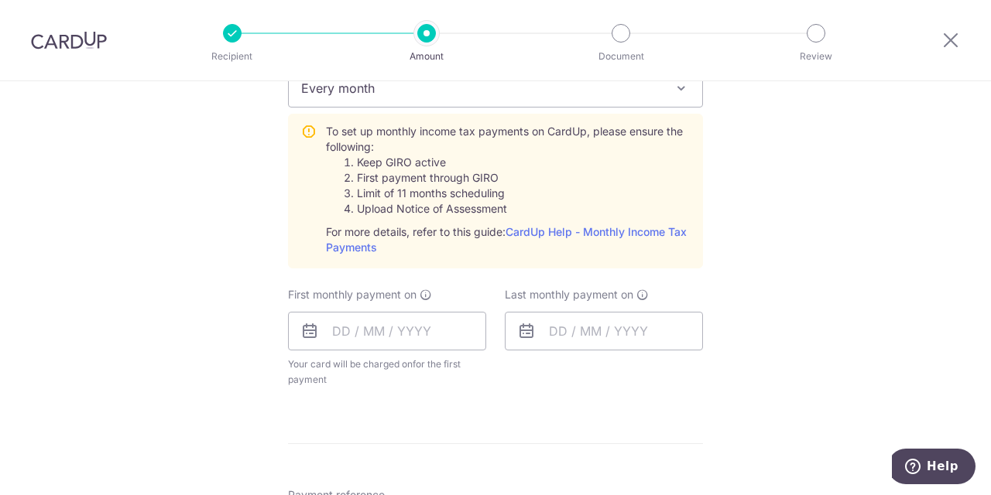
scroll to position [706, 0]
click at [372, 328] on input "text" at bounding box center [387, 329] width 198 height 39
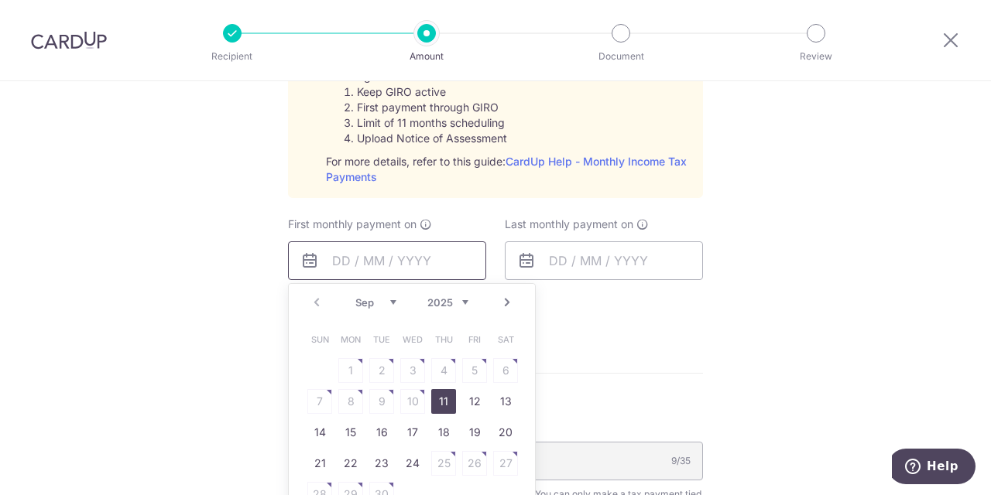
scroll to position [880, 0]
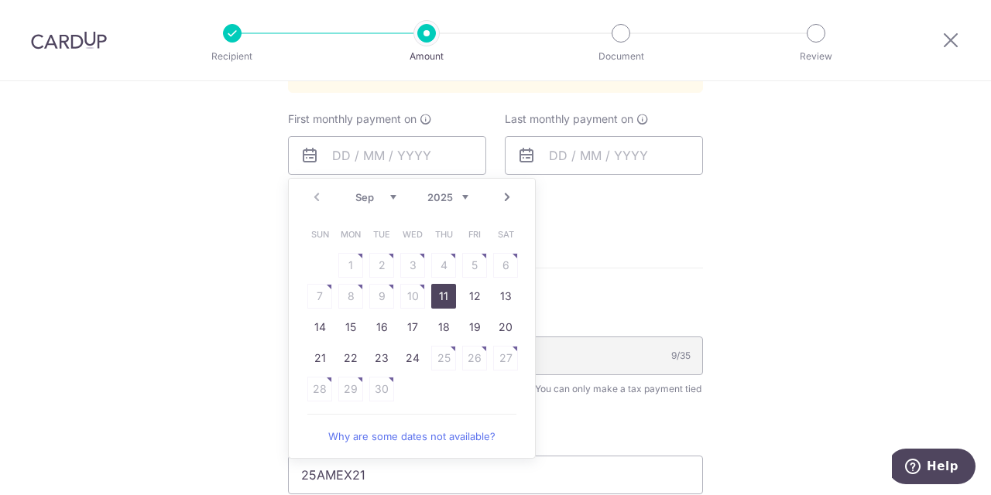
click at [355, 191] on select "Sep Oct Nov Dec" at bounding box center [375, 197] width 41 height 12
click at [420, 443] on link "Why are some dates not available?" at bounding box center [411, 436] width 209 height 31
click at [355, 191] on select "Sep Oct Nov Dec" at bounding box center [375, 197] width 41 height 12
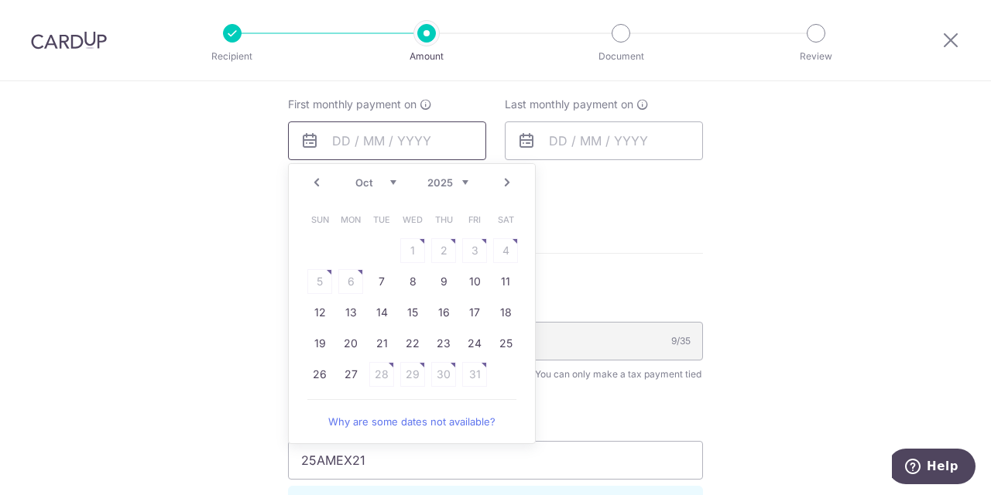
scroll to position [896, 0]
click at [664, 252] on form "Enter one-time or monthly payment amount SGD 1,000.00 1000.00 The total tax pay…" at bounding box center [495, 41] width 415 height 1509
click at [382, 133] on input "text" at bounding box center [387, 139] width 198 height 39
click at [355, 175] on select "Sep Oct Nov Dec" at bounding box center [375, 181] width 41 height 12
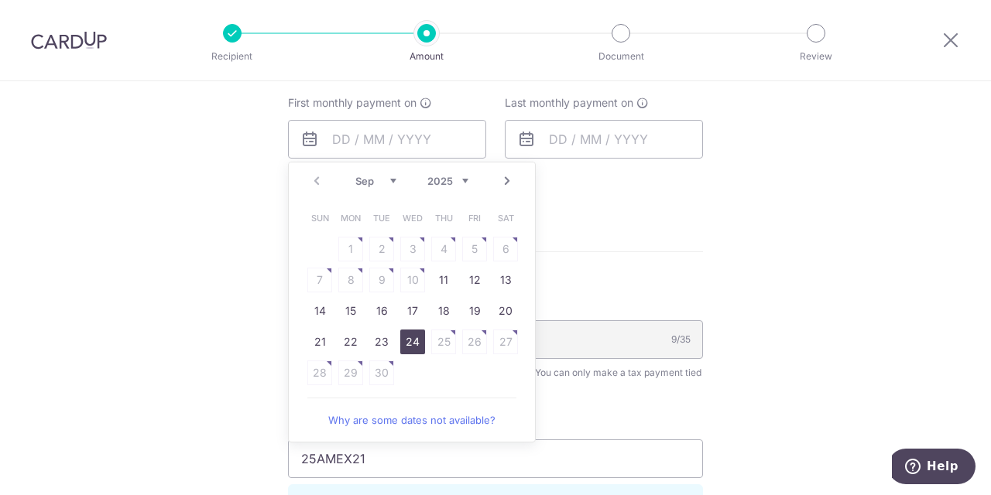
click at [411, 340] on link "24" at bounding box center [412, 342] width 25 height 25
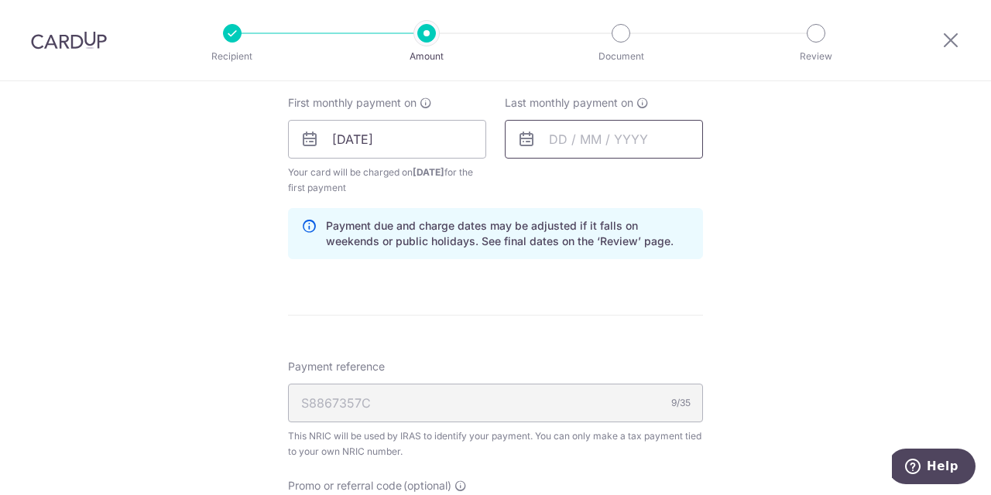
click at [561, 139] on input "text" at bounding box center [604, 139] width 198 height 39
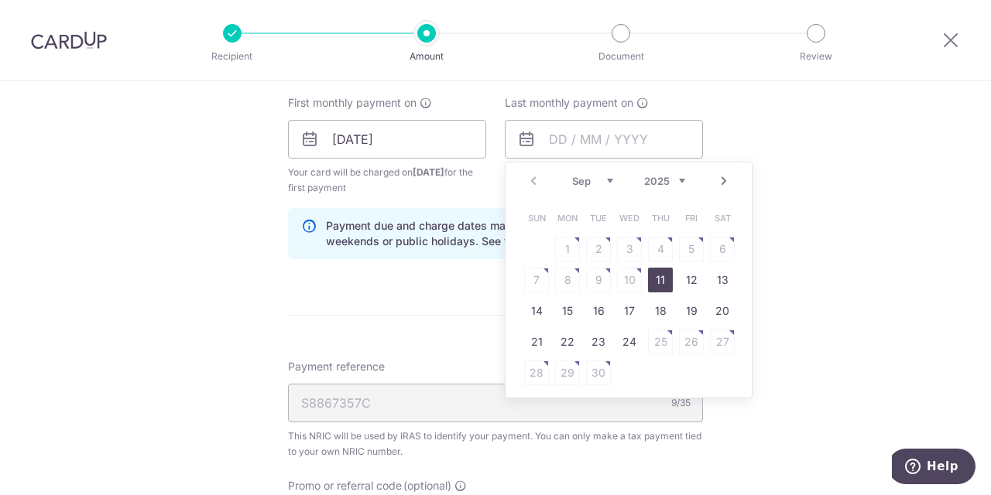
click at [644, 175] on select "2025 2026" at bounding box center [664, 181] width 41 height 12
click at [572, 175] on select "Sep Oct Nov Dec" at bounding box center [592, 181] width 41 height 12
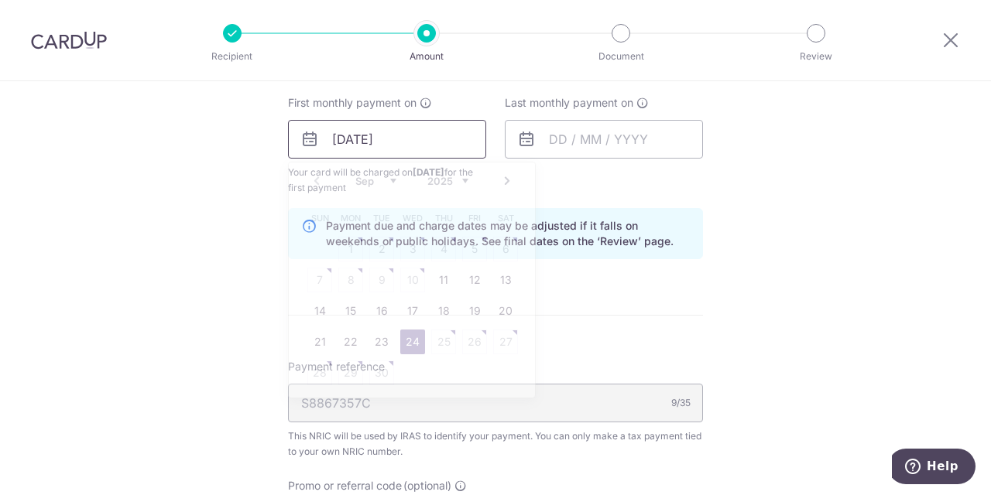
click at [377, 127] on input "24/09/2025" at bounding box center [387, 139] width 198 height 39
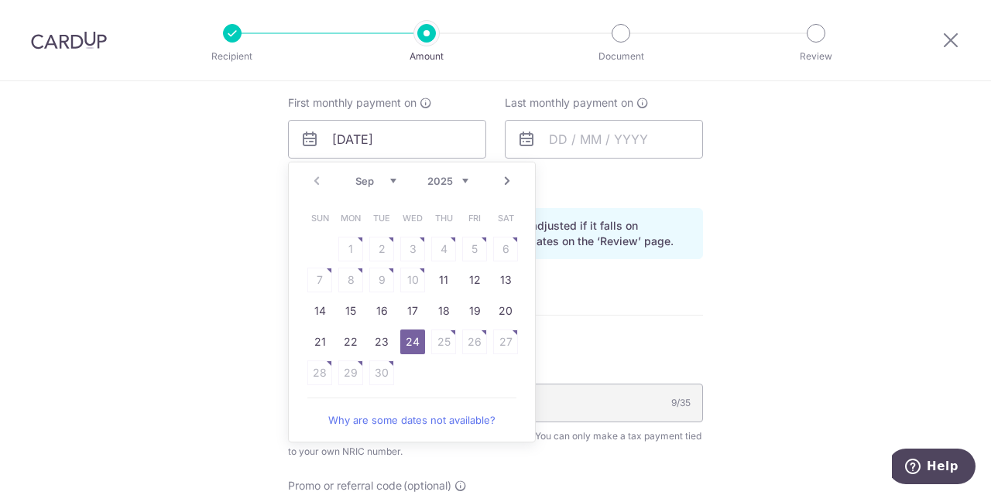
click at [355, 175] on select "Sep Oct Nov Dec" at bounding box center [375, 181] width 41 height 12
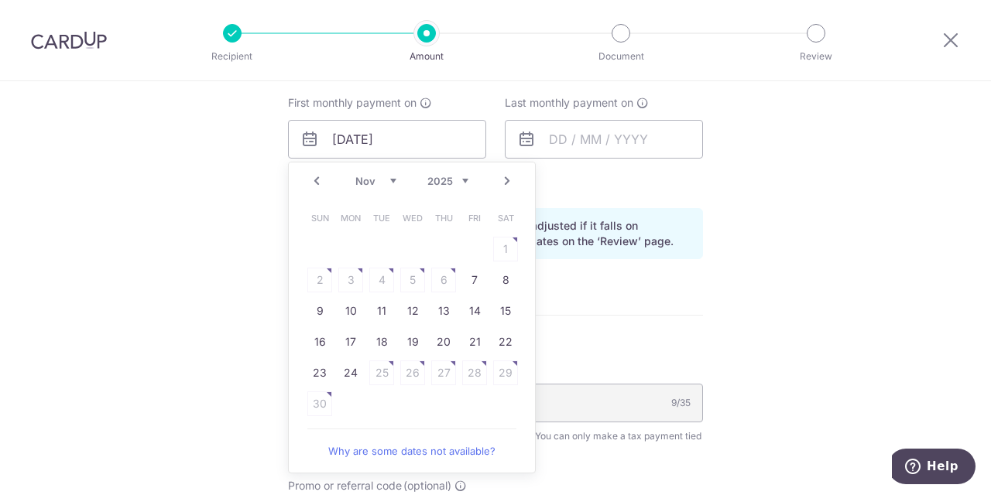
click at [355, 175] on select "Sep Oct Nov Dec" at bounding box center [375, 181] width 41 height 12
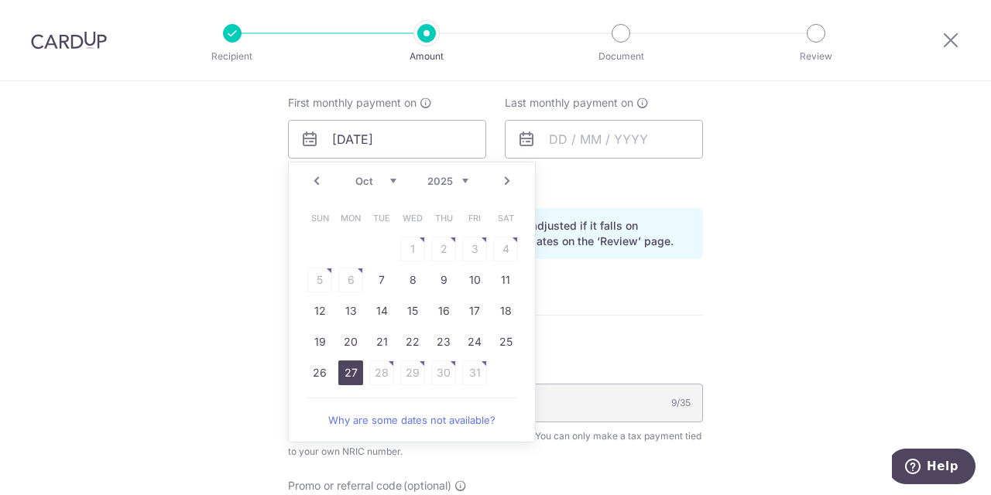
click at [349, 372] on link "27" at bounding box center [350, 373] width 25 height 25
type input "27/10/2025"
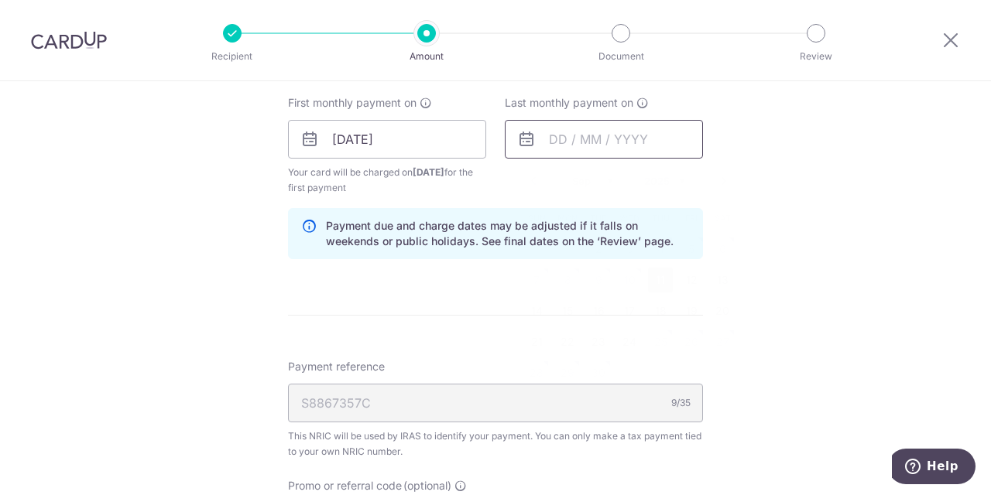
click at [585, 145] on input "text" at bounding box center [604, 139] width 198 height 39
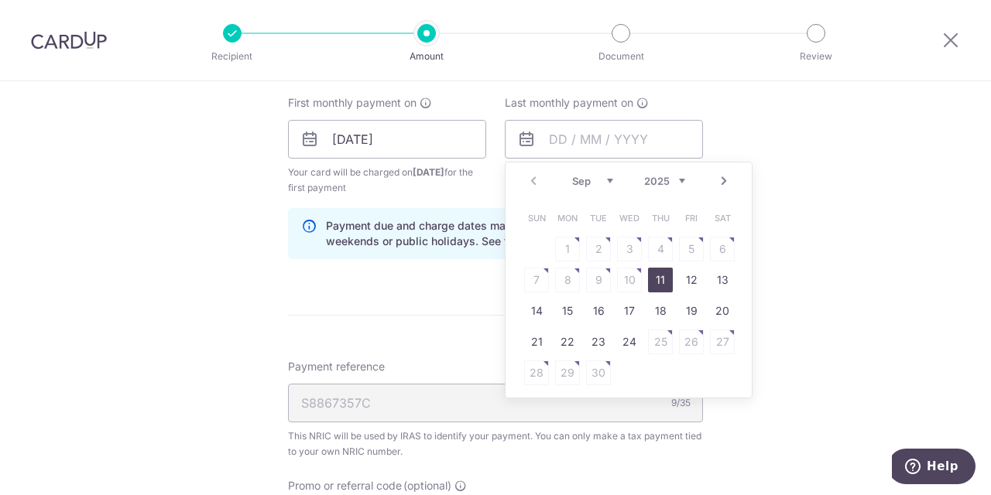
click at [572, 175] on select "Sep Oct Nov Dec" at bounding box center [592, 181] width 41 height 12
click at [666, 344] on link "25" at bounding box center [660, 342] width 25 height 25
type input "25/12/2025"
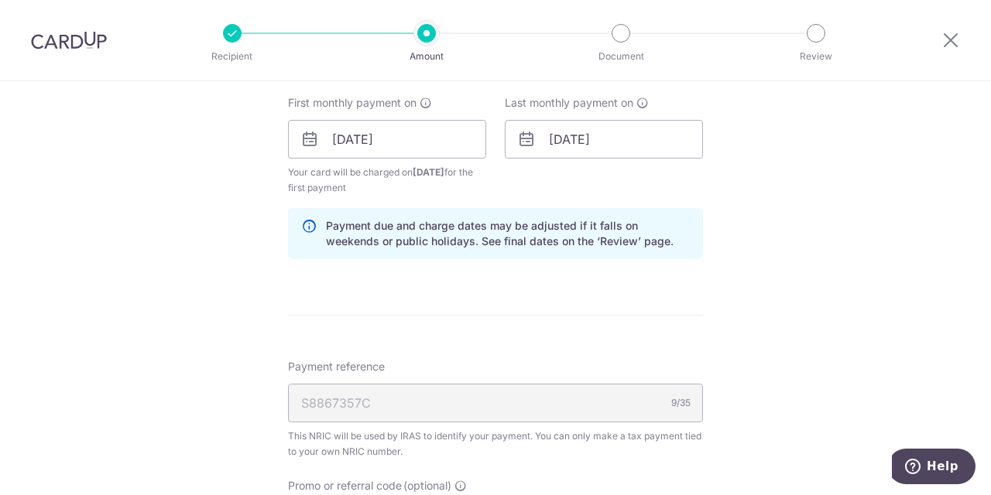
click at [865, 231] on div "Tell us more about your payment Enter one-time or monthly payment amount SGD 1,…" at bounding box center [495, 58] width 991 height 1747
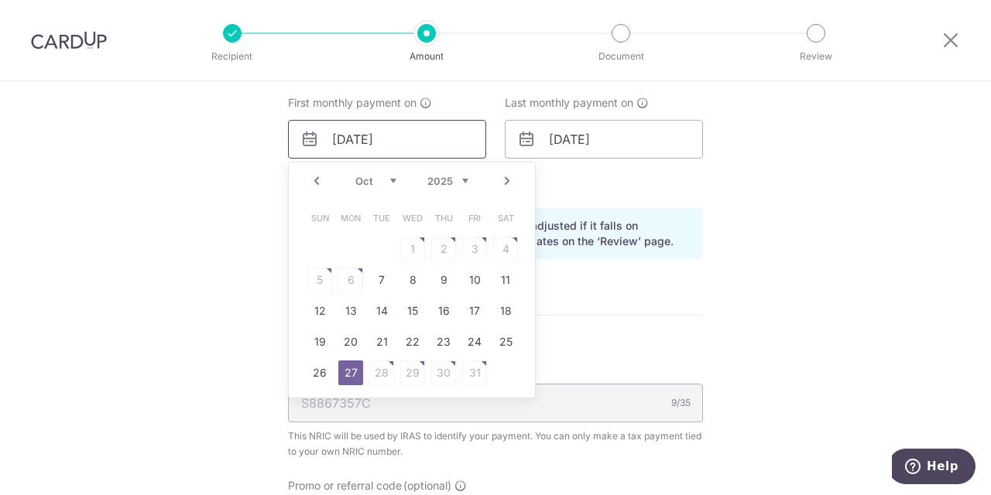
click at [373, 131] on input "27/10/2025" at bounding box center [387, 139] width 198 height 39
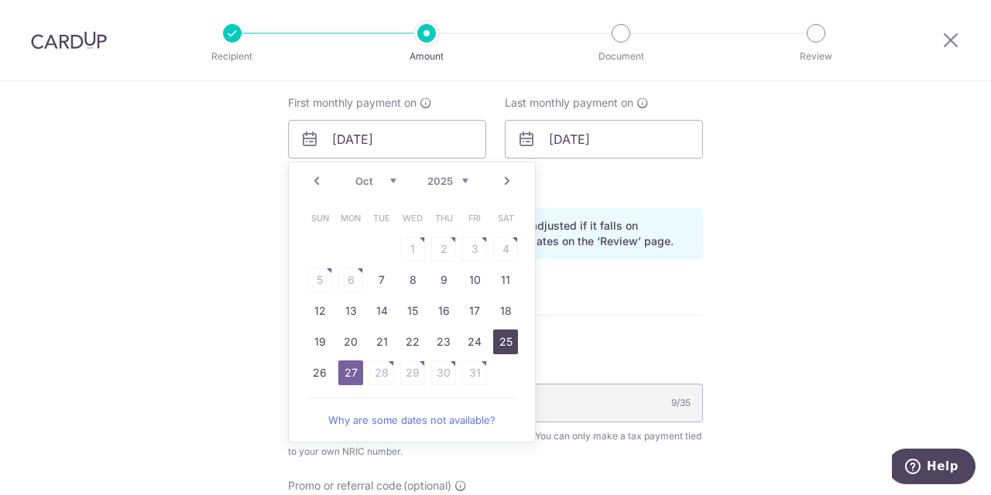
click at [505, 338] on link "25" at bounding box center [505, 342] width 25 height 25
type input "25/10/2025"
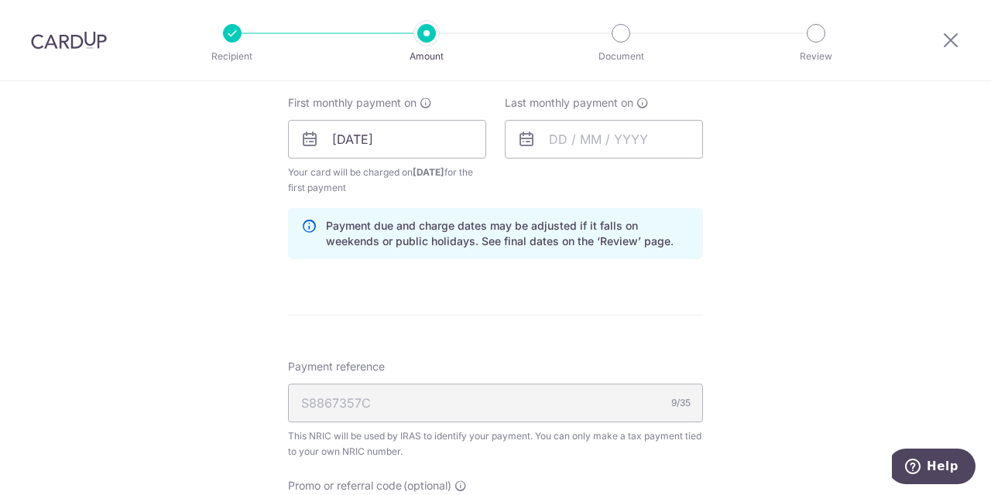
click at [841, 254] on div "Tell us more about your payment Enter one-time or monthly payment amount SGD 1,…" at bounding box center [495, 58] width 991 height 1747
click at [565, 147] on input "text" at bounding box center [604, 139] width 198 height 39
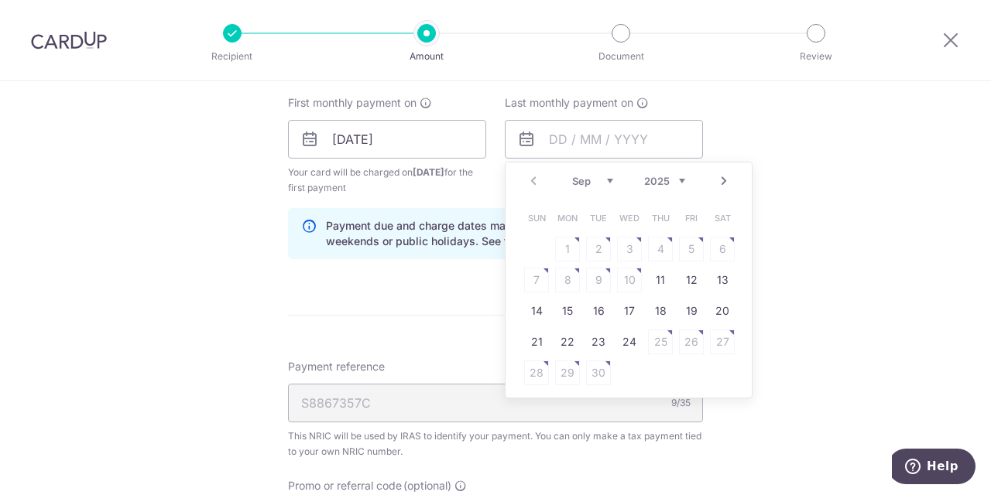
click at [572, 175] on select "Sep Oct Nov Dec" at bounding box center [592, 181] width 41 height 12
click at [660, 344] on link "25" at bounding box center [660, 342] width 25 height 25
type input "25/12/2025"
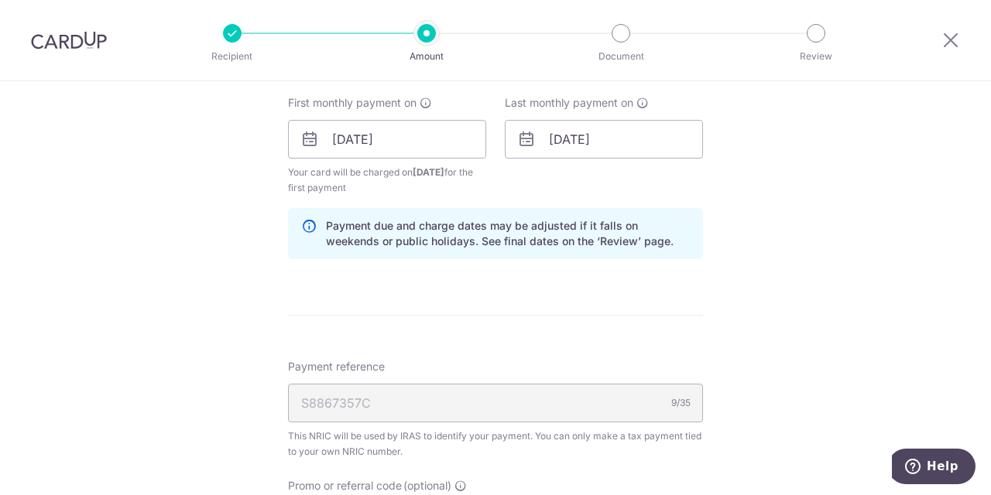
click at [823, 312] on div "Tell us more about your payment Enter one-time or monthly payment amount SGD 1,…" at bounding box center [495, 58] width 991 height 1747
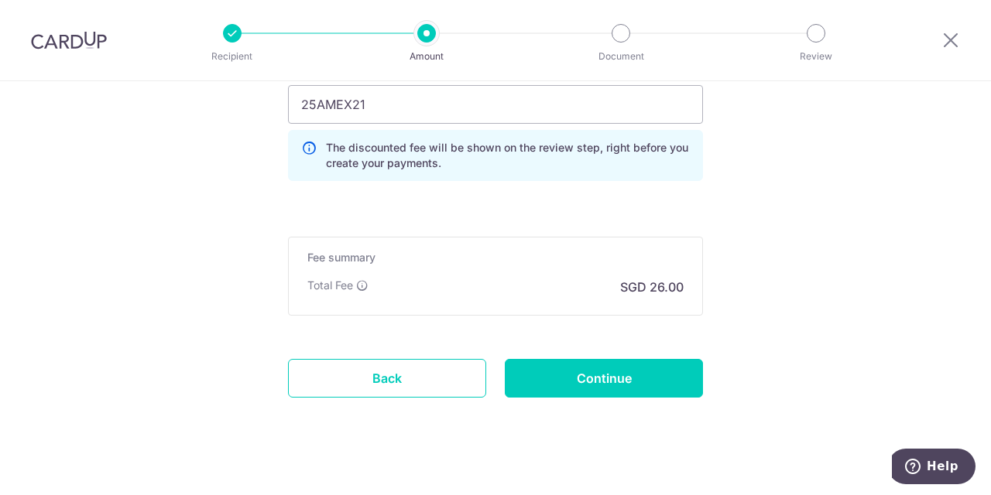
scroll to position [1314, 0]
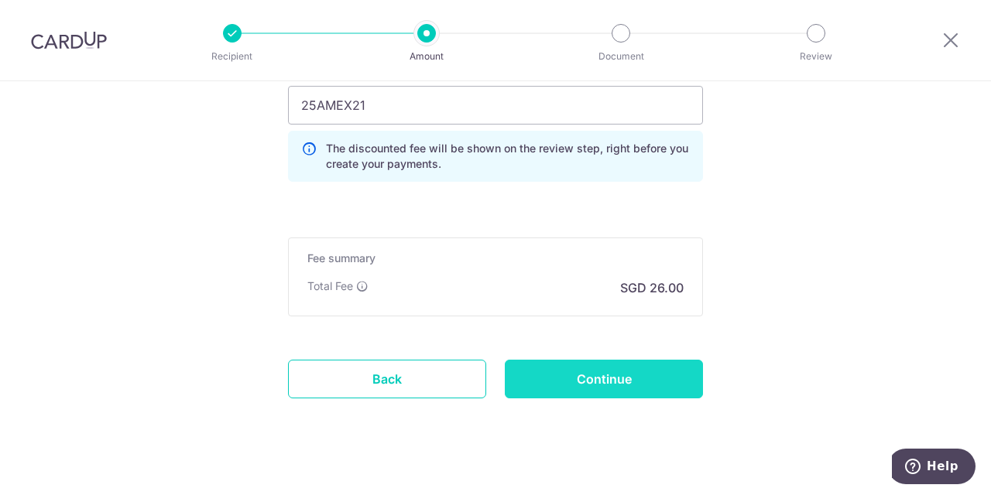
drag, startPoint x: 945, startPoint y: 330, endPoint x: 595, endPoint y: 385, distance: 355.0
click at [595, 385] on input "Continue" at bounding box center [604, 379] width 198 height 39
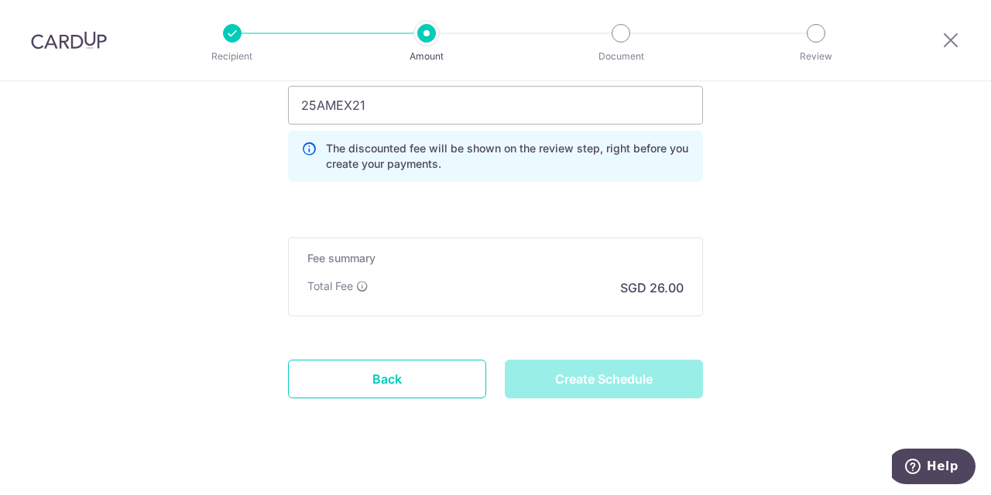
type input "Create Schedule"
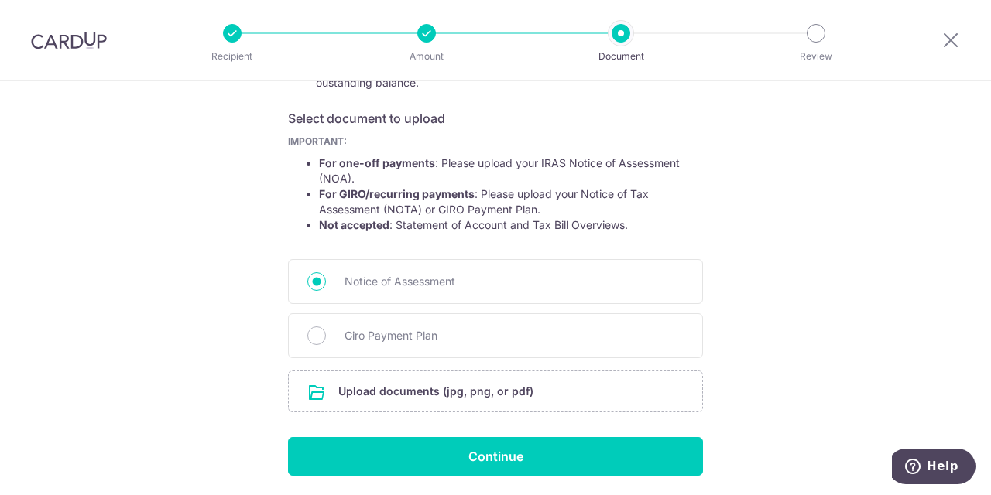
scroll to position [259, 0]
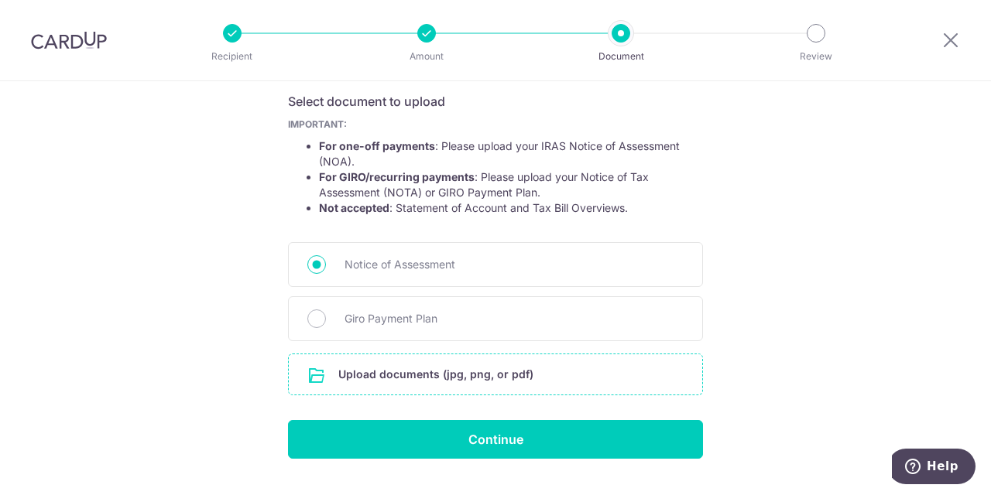
click at [476, 382] on input "file" at bounding box center [495, 375] width 413 height 40
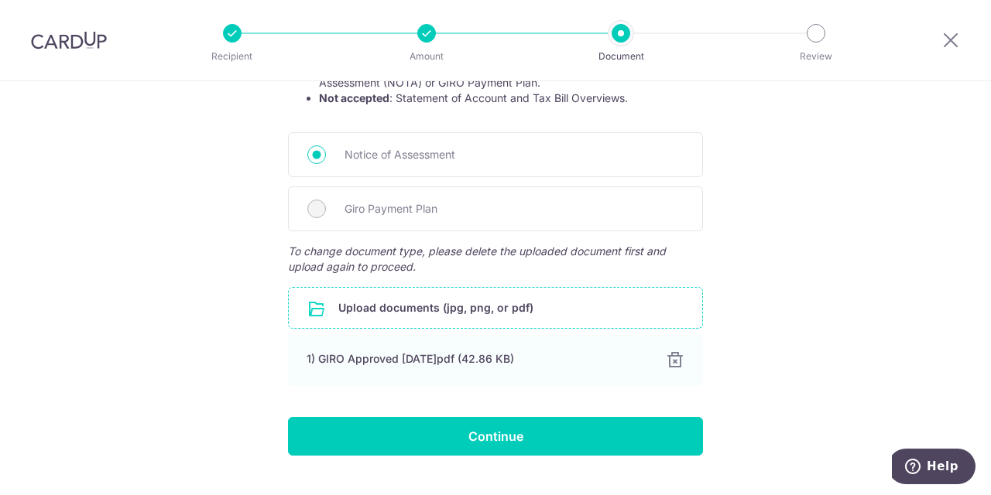
scroll to position [403, 0]
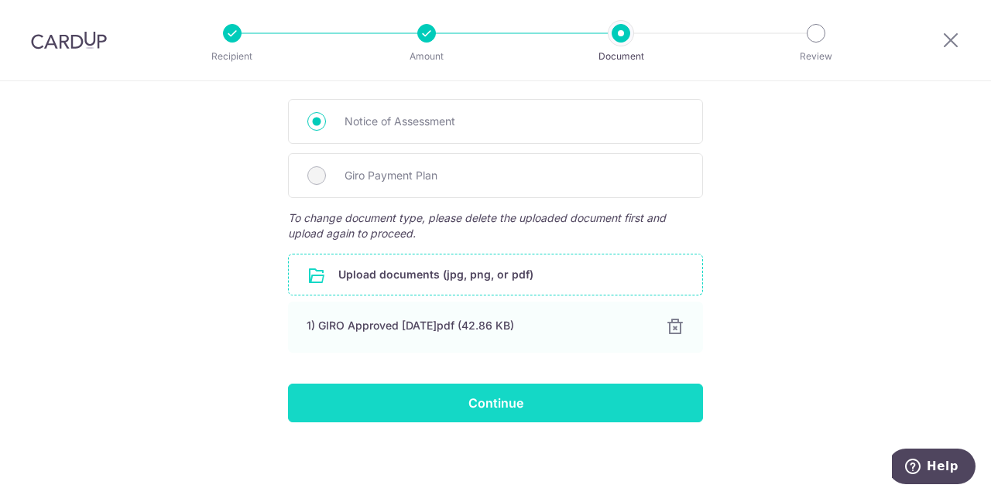
click at [471, 405] on input "Continue" at bounding box center [495, 403] width 415 height 39
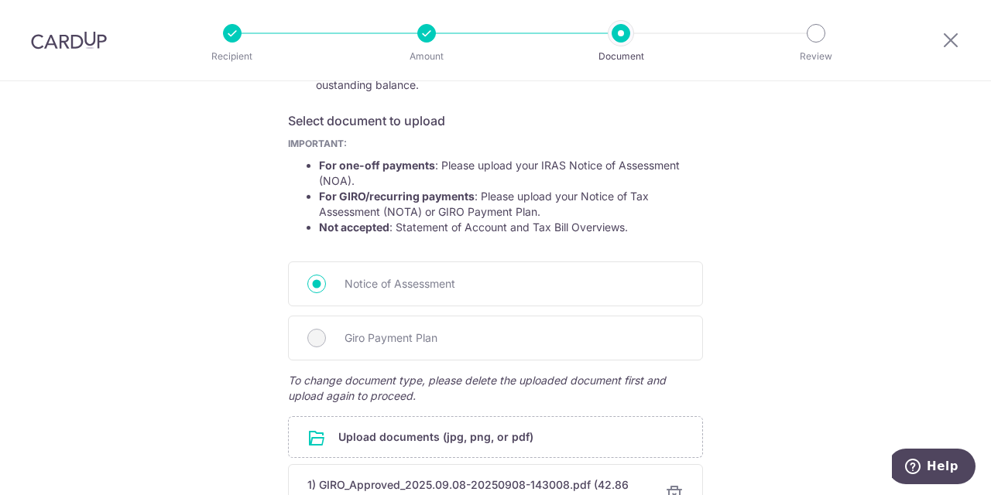
scroll to position [242, 0]
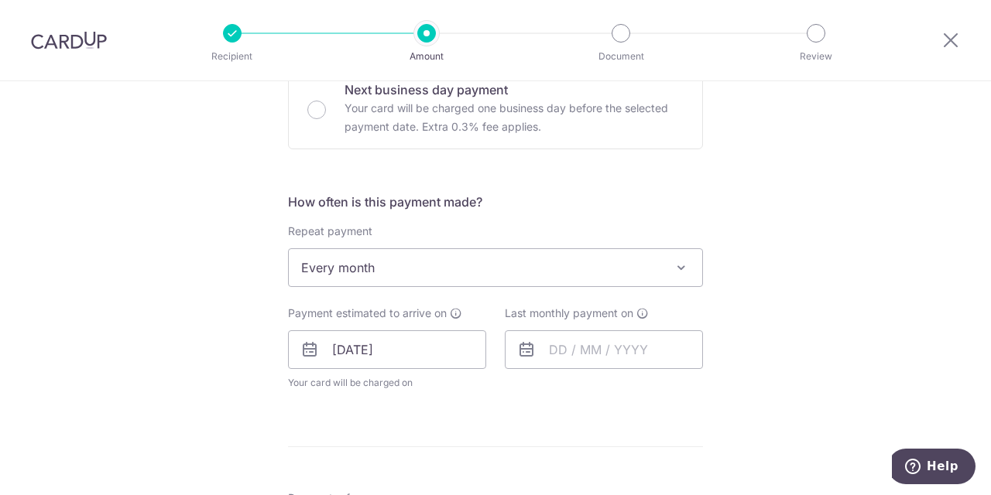
scroll to position [527, 0]
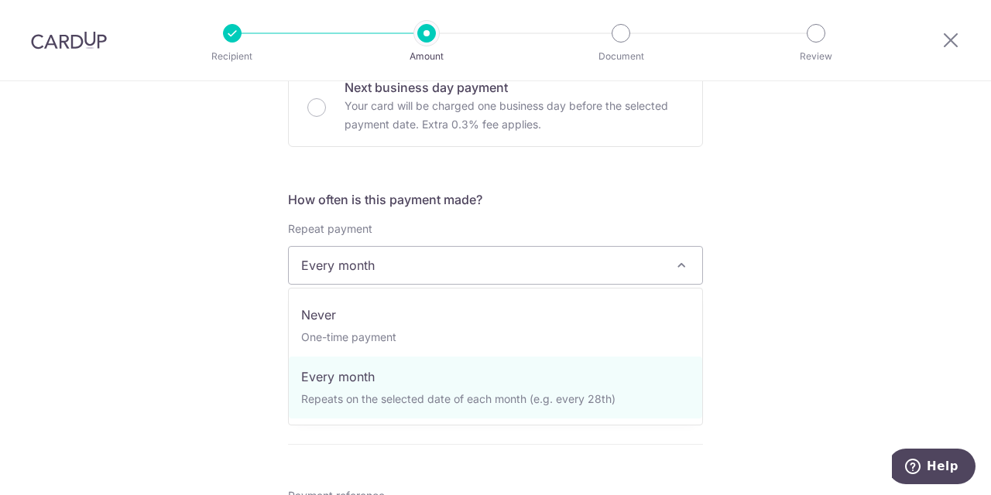
click at [434, 267] on span "Every month" at bounding box center [495, 265] width 413 height 37
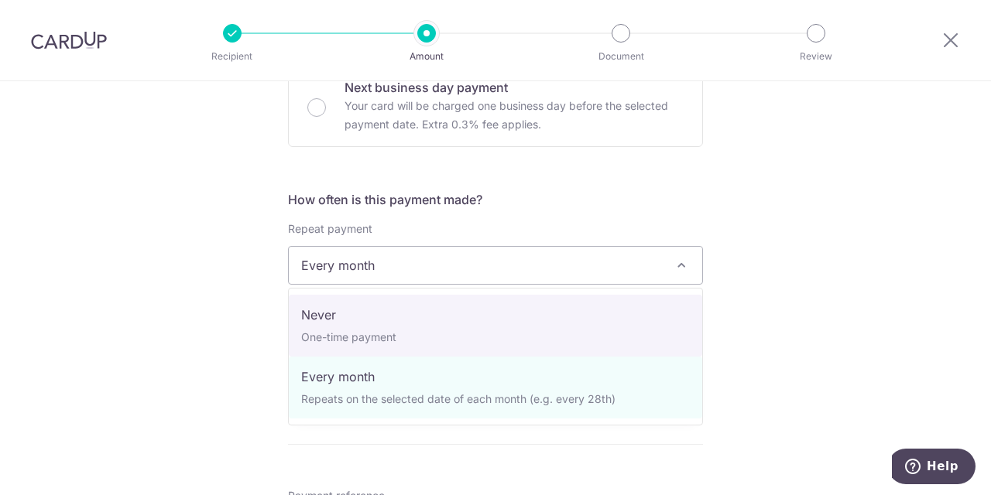
select select "1"
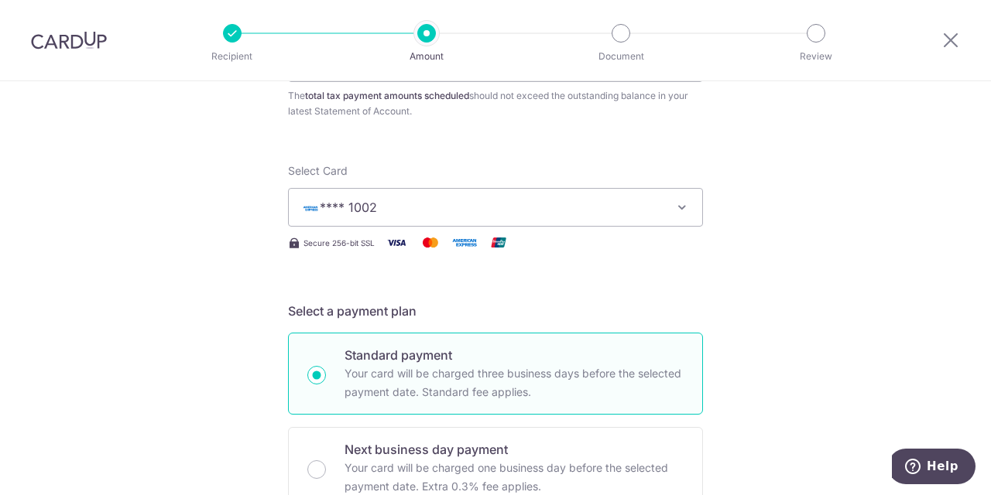
scroll to position [0, 0]
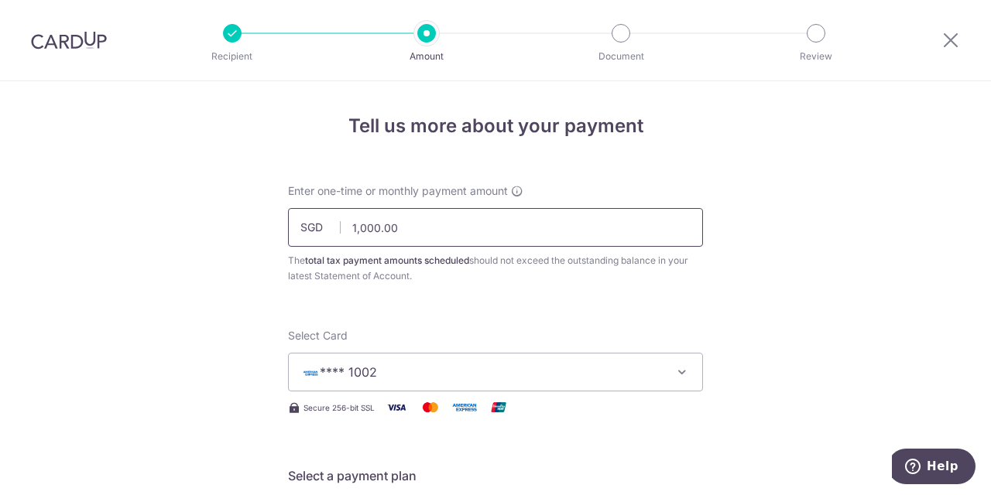
click at [357, 229] on input "1,000.00" at bounding box center [495, 227] width 415 height 39
type input "3,000.00"
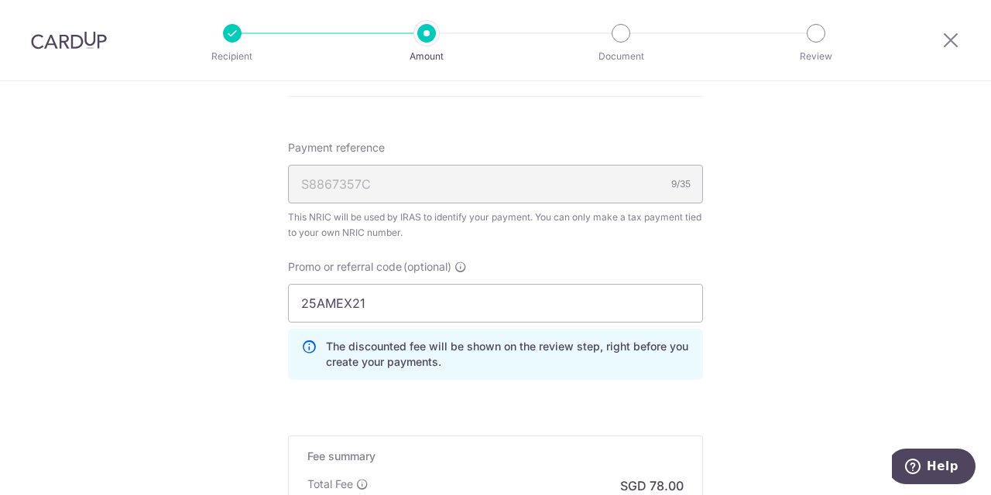
scroll to position [1157, 0]
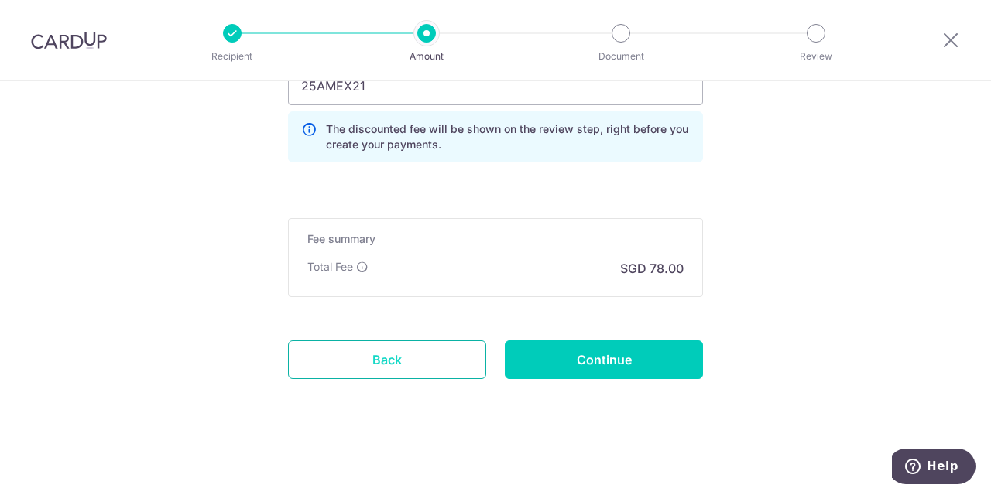
click at [396, 368] on link "Back" at bounding box center [387, 360] width 198 height 39
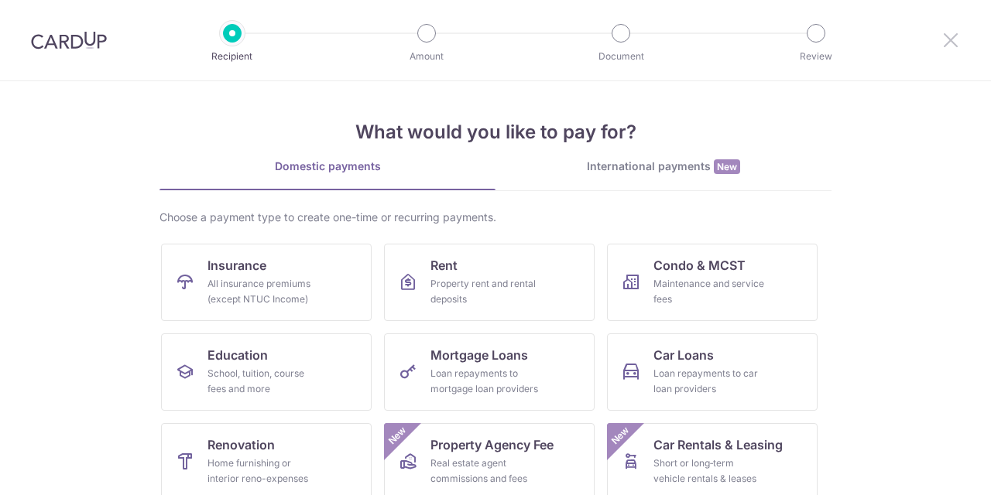
click at [957, 43] on icon at bounding box center [950, 39] width 19 height 19
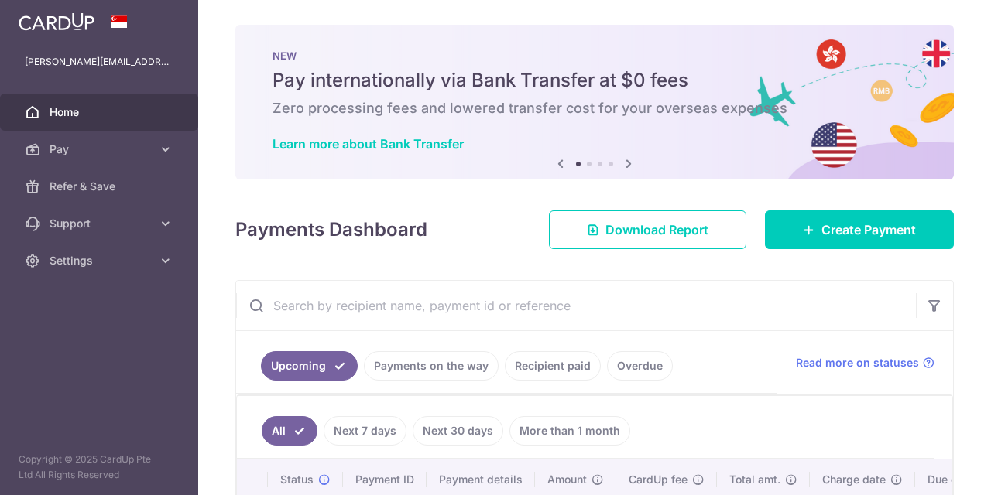
click at [951, 40] on div "NEW Pay internationally via Bank Transfer at $0 fees Zero processing fees and l…" at bounding box center [594, 102] width 718 height 155
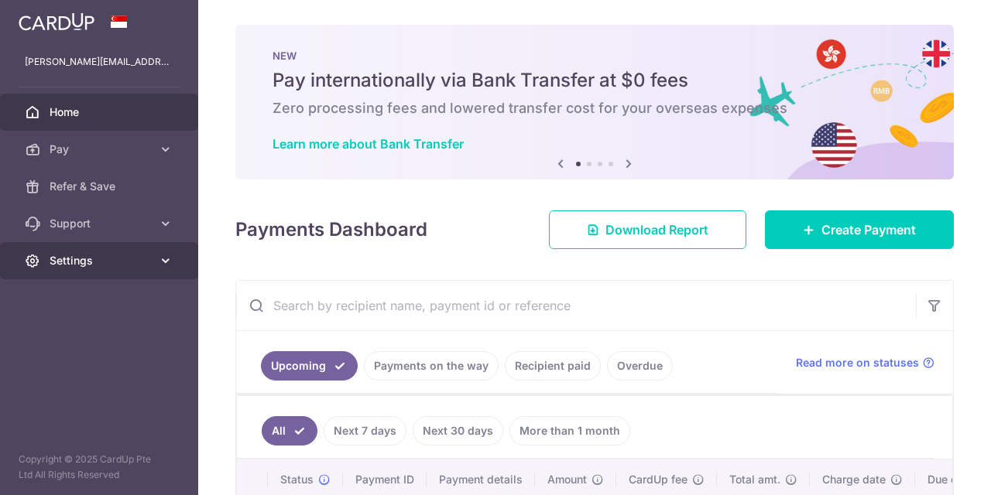
click at [119, 255] on span "Settings" at bounding box center [101, 260] width 102 height 15
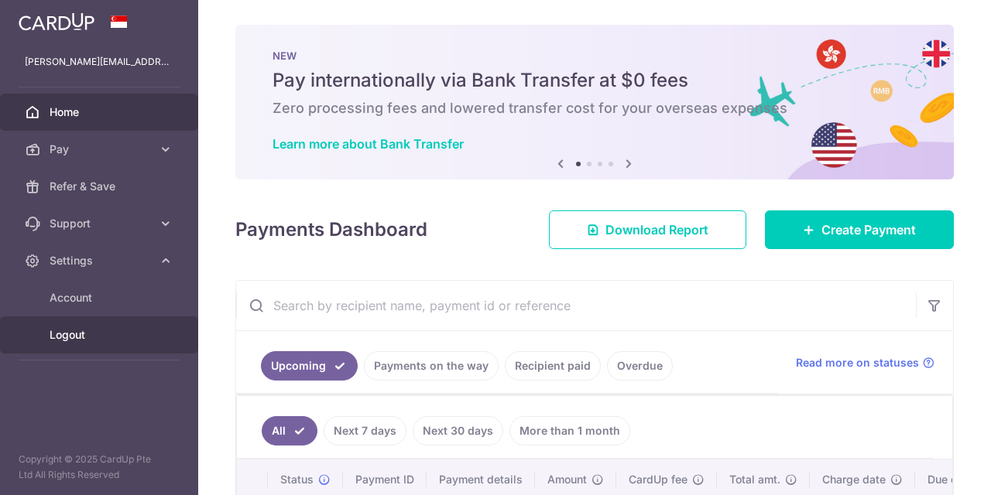
click at [62, 333] on span "Logout" at bounding box center [101, 334] width 102 height 15
